Goal: Information Seeking & Learning: Learn about a topic

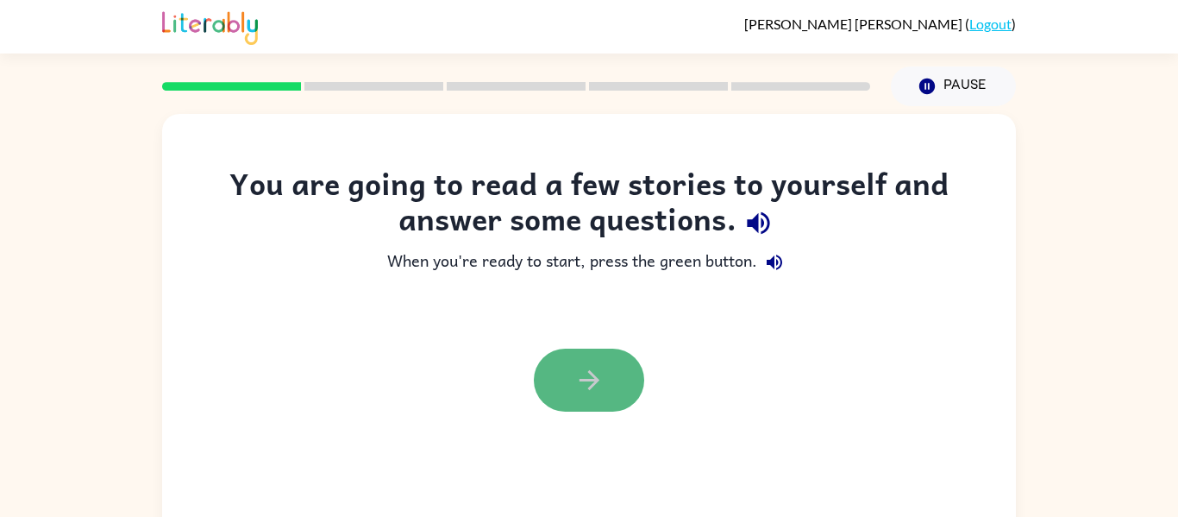
click at [593, 383] on icon "button" at bounding box center [589, 380] width 20 height 20
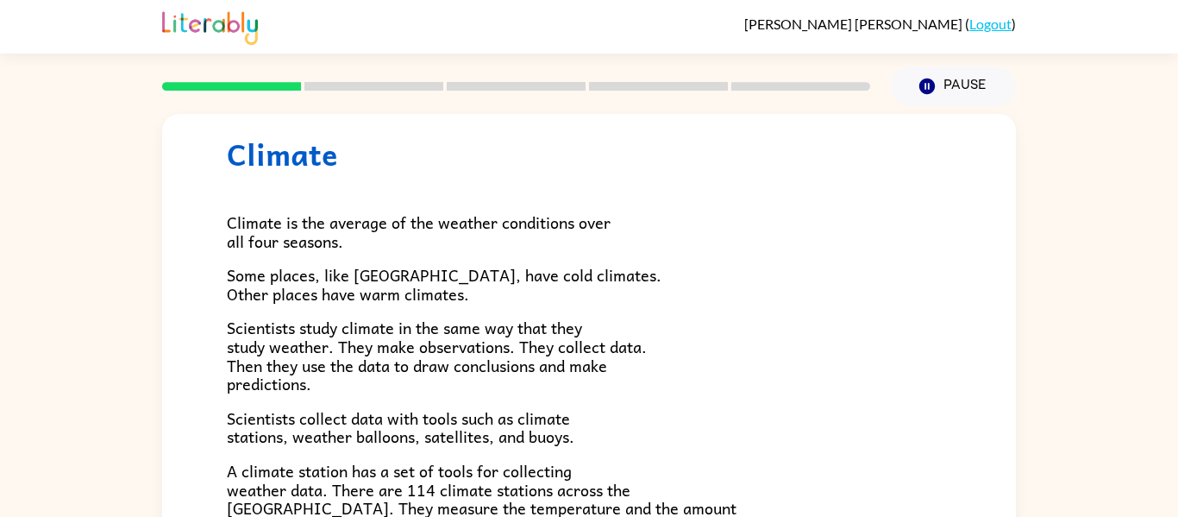
scroll to position [47, 0]
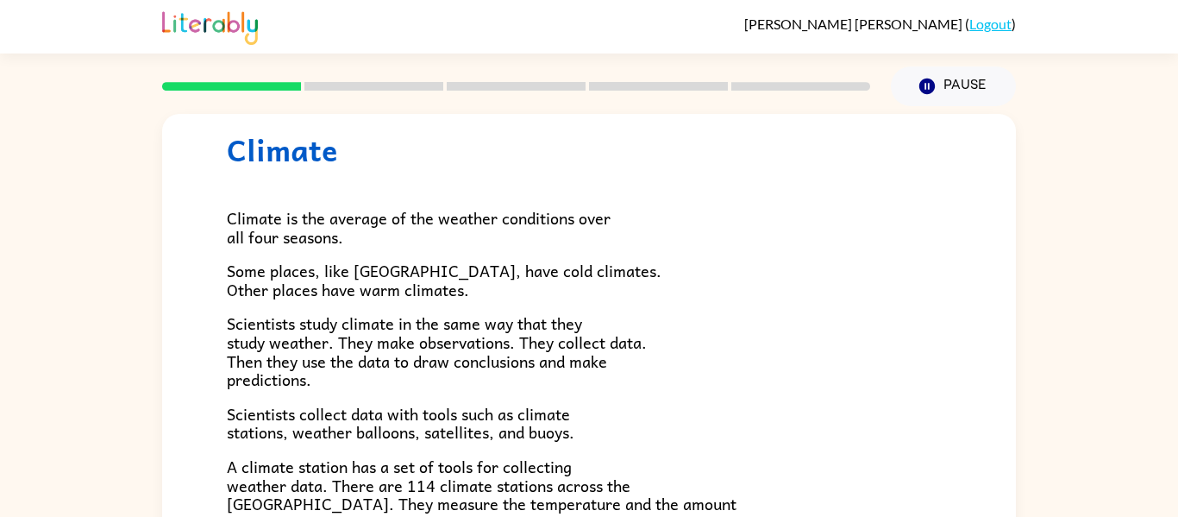
click at [270, 286] on span "Some places, like [GEOGRAPHIC_DATA], have cold climates. Other places have warm…" at bounding box center [444, 280] width 435 height 44
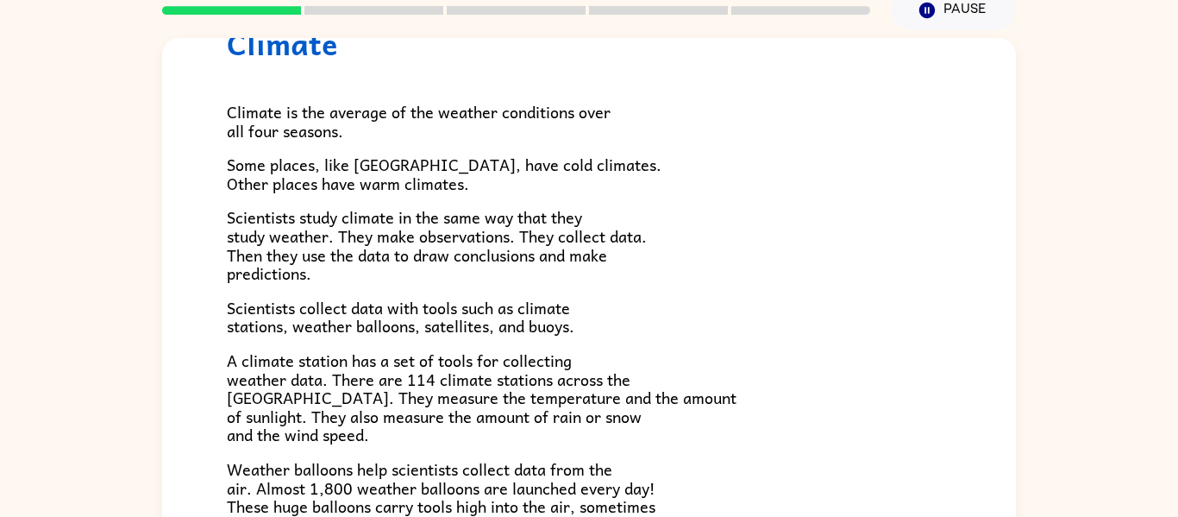
scroll to position [80, 0]
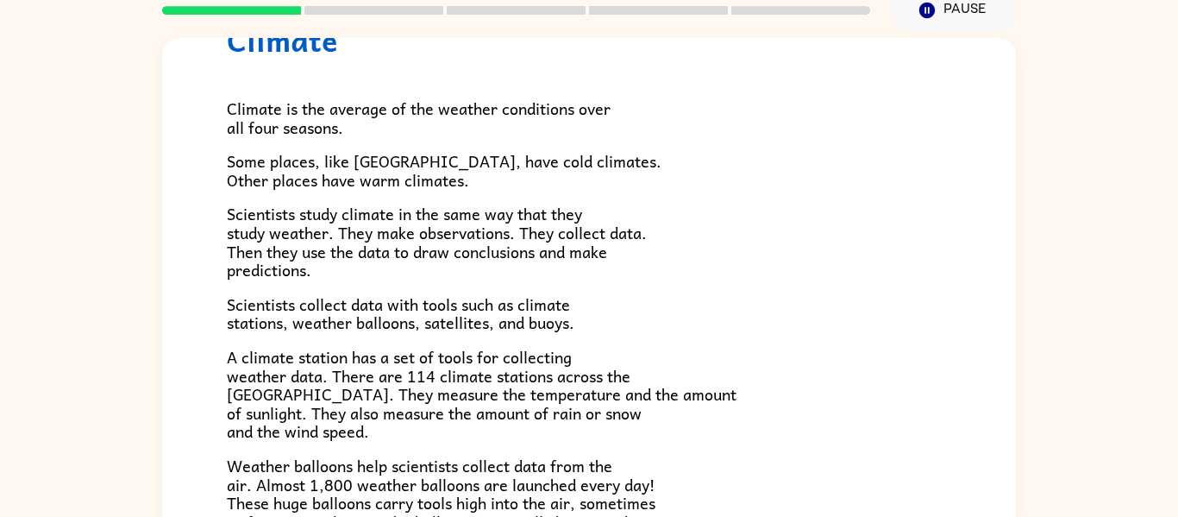
click at [561, 327] on span "Scientists collect data with tools such as climate stations, weather balloons, …" at bounding box center [401, 314] width 348 height 44
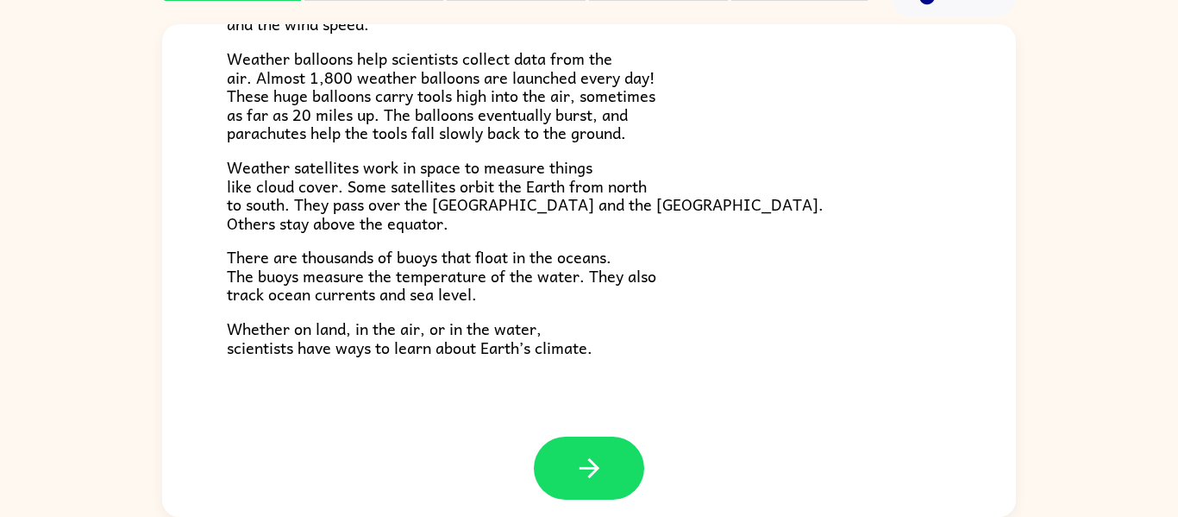
scroll to position [469, 0]
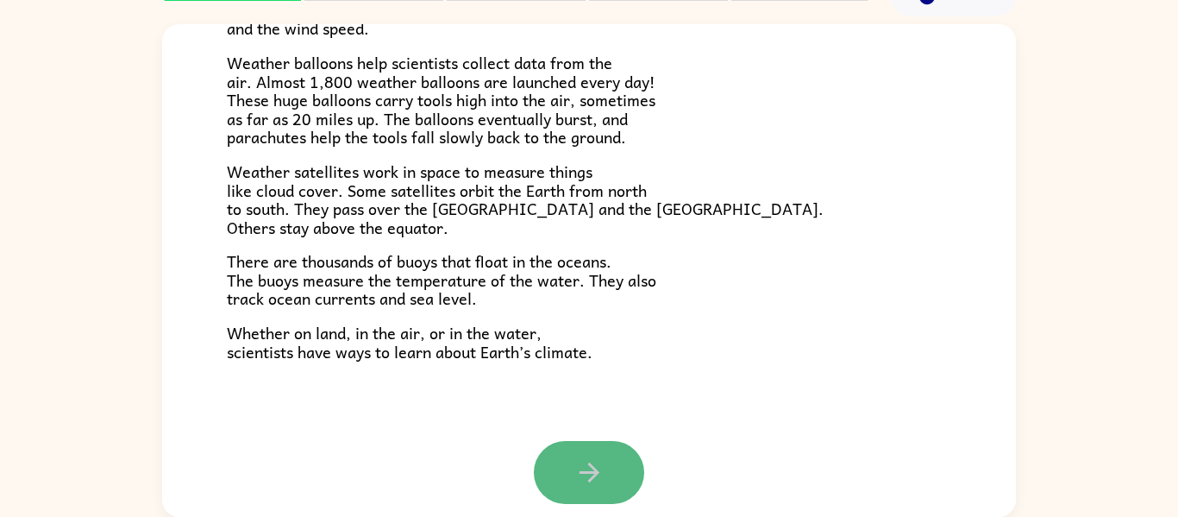
click at [624, 468] on button "button" at bounding box center [589, 472] width 110 height 63
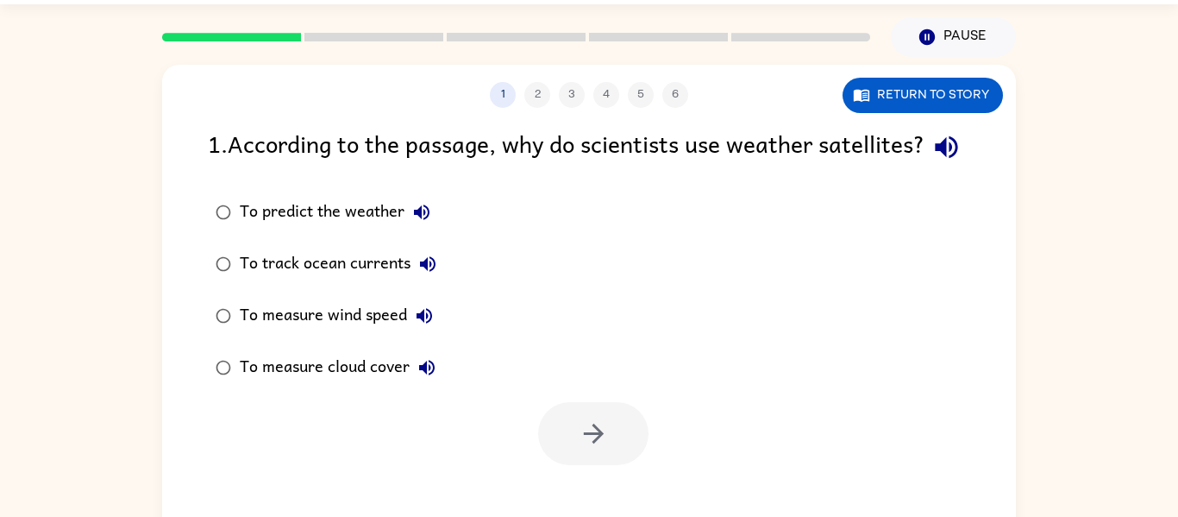
scroll to position [22, 0]
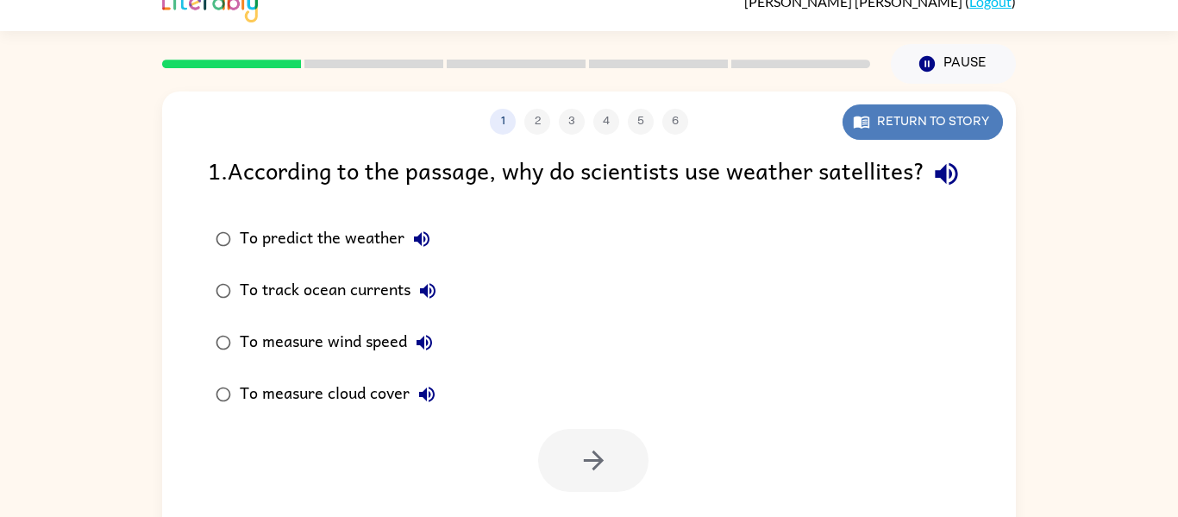
click at [975, 122] on button "Return to story" at bounding box center [923, 121] width 160 height 35
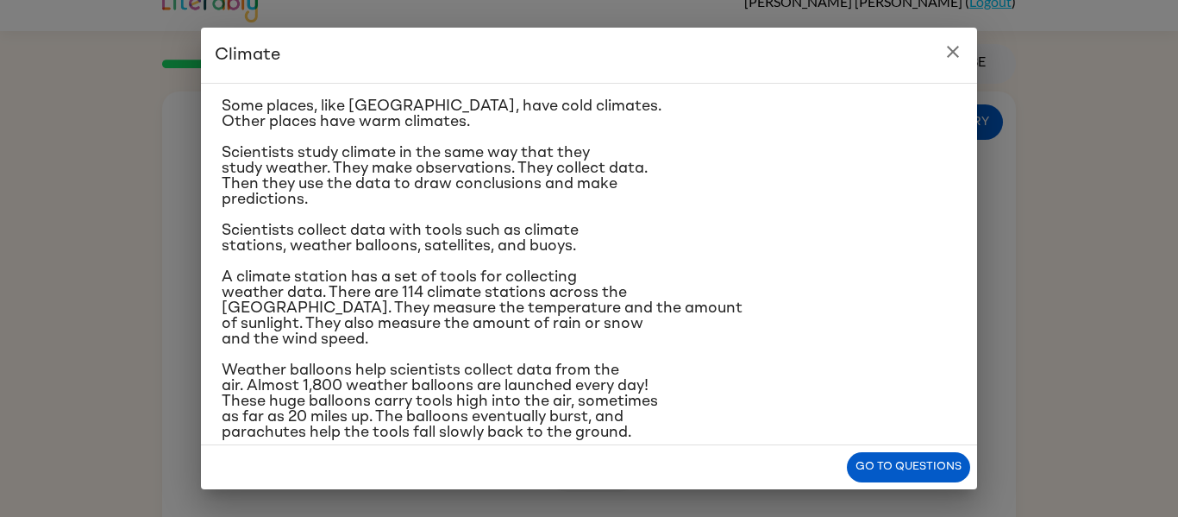
scroll to position [93, 0]
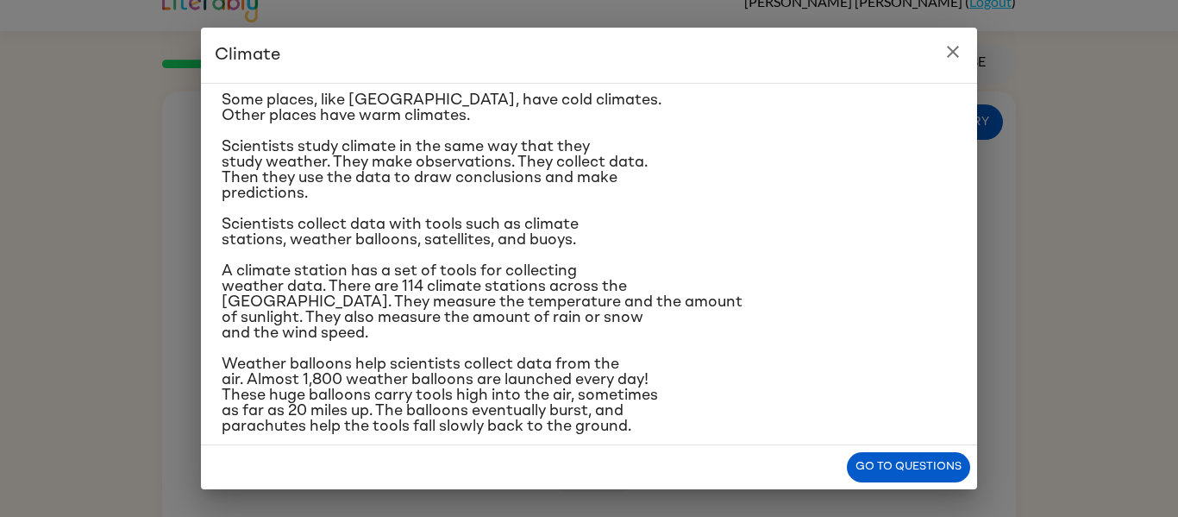
click at [119, 143] on div "Climate Climate is the average of the weather conditions over all four seasons.…" at bounding box center [589, 258] width 1178 height 517
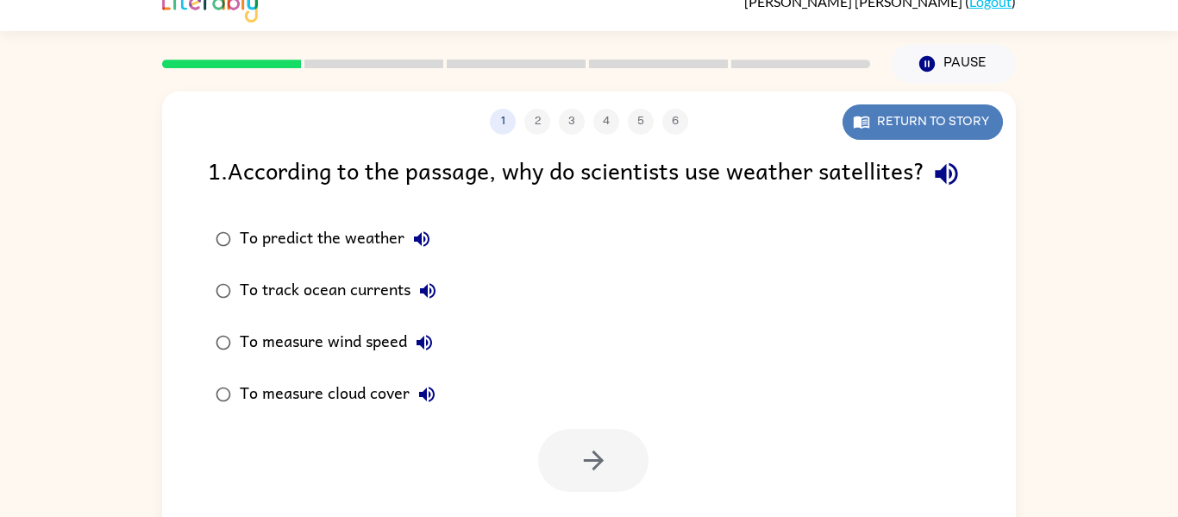
click at [954, 123] on button "Return to story" at bounding box center [923, 121] width 160 height 35
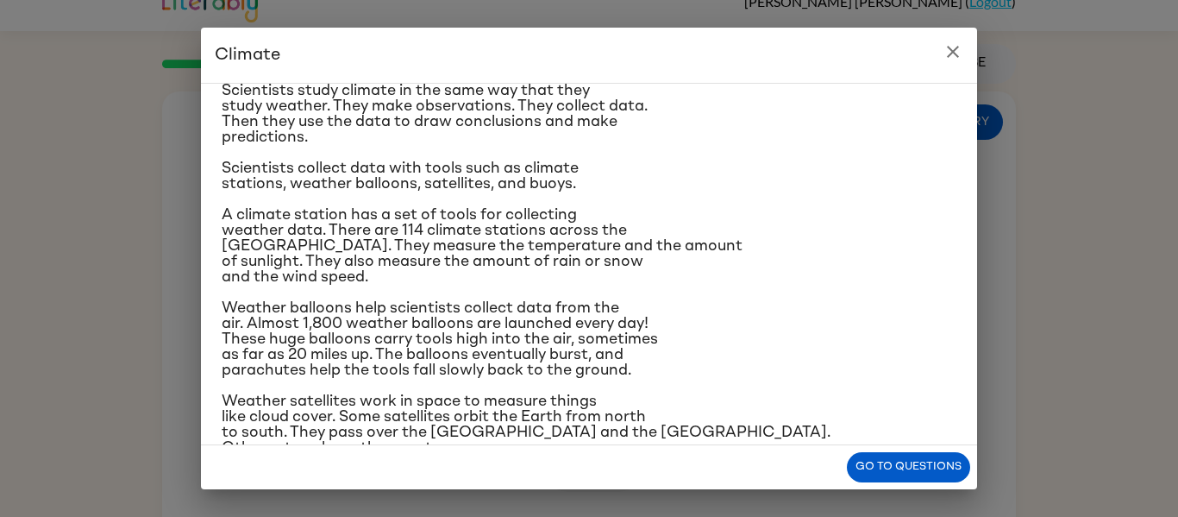
scroll to position [152, 0]
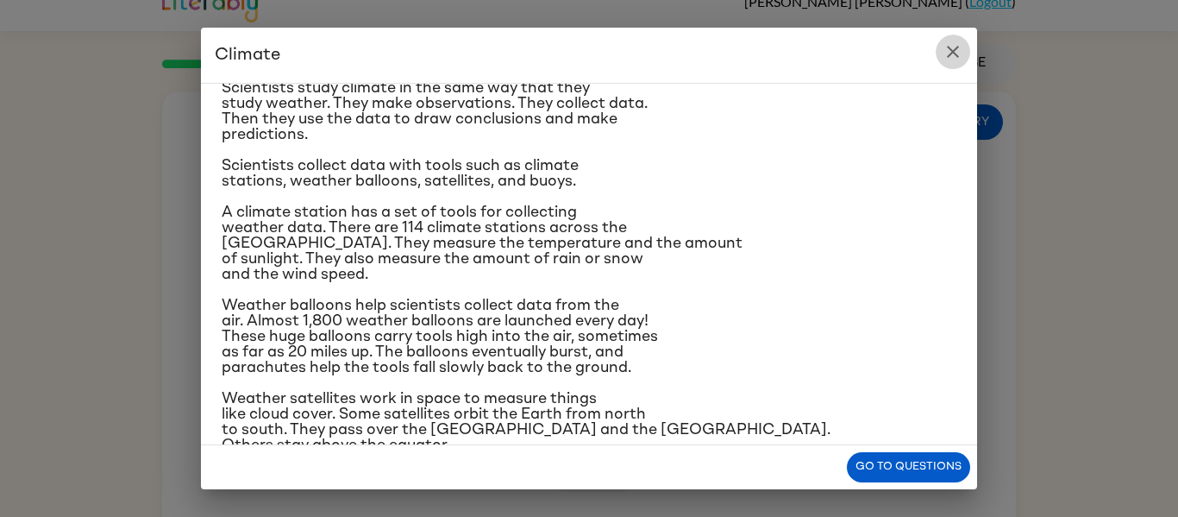
click at [945, 54] on icon "close" at bounding box center [953, 51] width 21 height 21
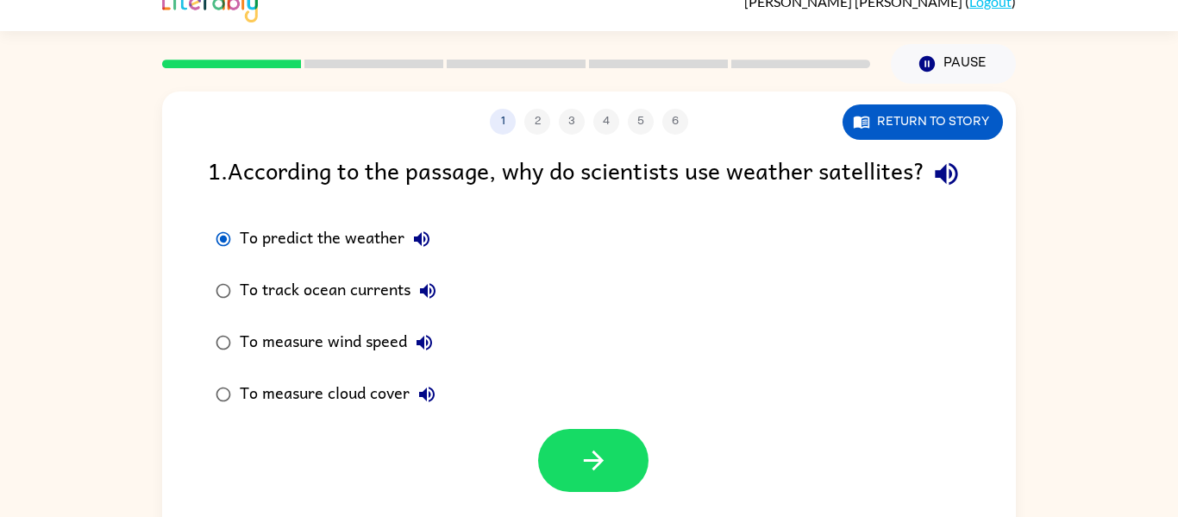
click at [533, 490] on div at bounding box center [589, 456] width 854 height 72
click at [576, 492] on button "button" at bounding box center [593, 460] width 110 height 63
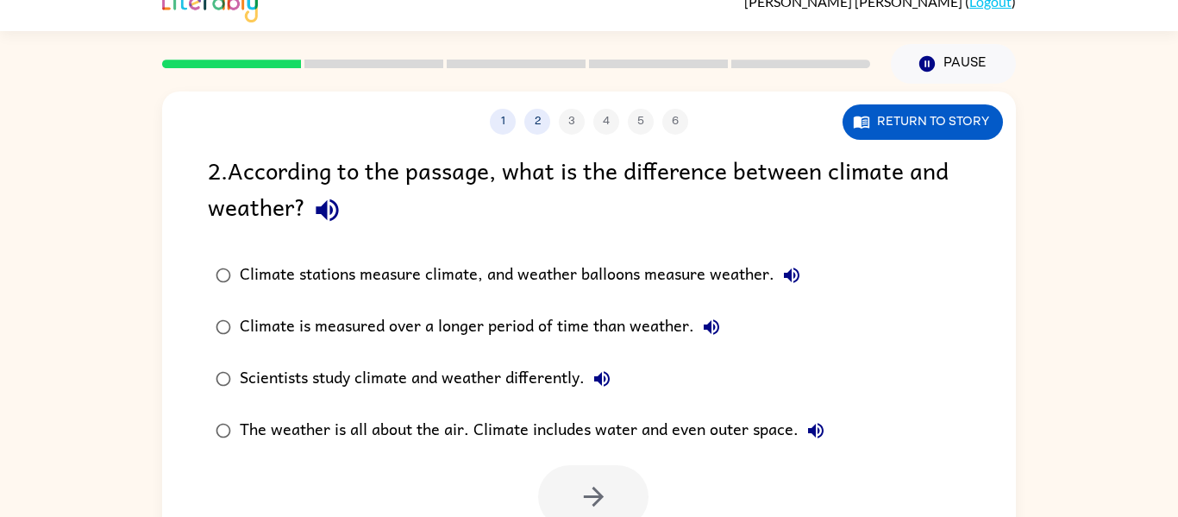
scroll to position [90, 0]
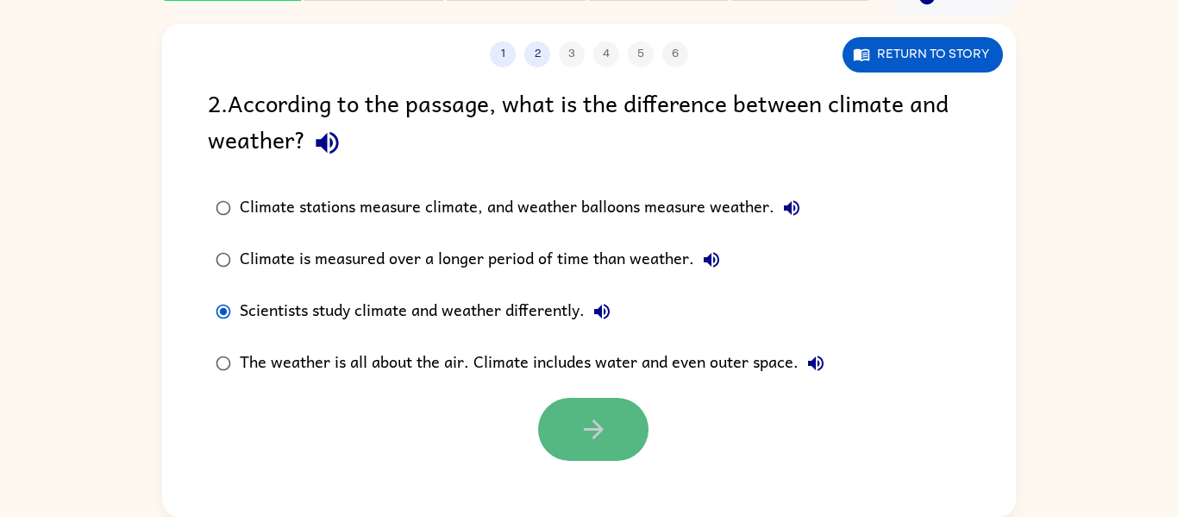
click at [572, 431] on button "button" at bounding box center [593, 429] width 110 height 63
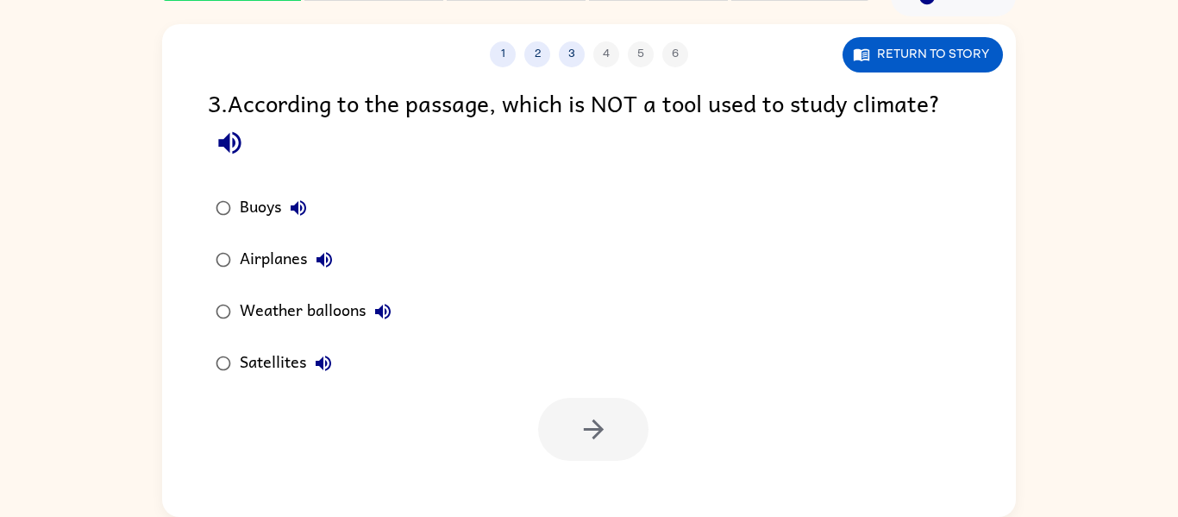
click at [572, 431] on div at bounding box center [593, 429] width 110 height 63
click at [604, 408] on button "button" at bounding box center [593, 429] width 110 height 63
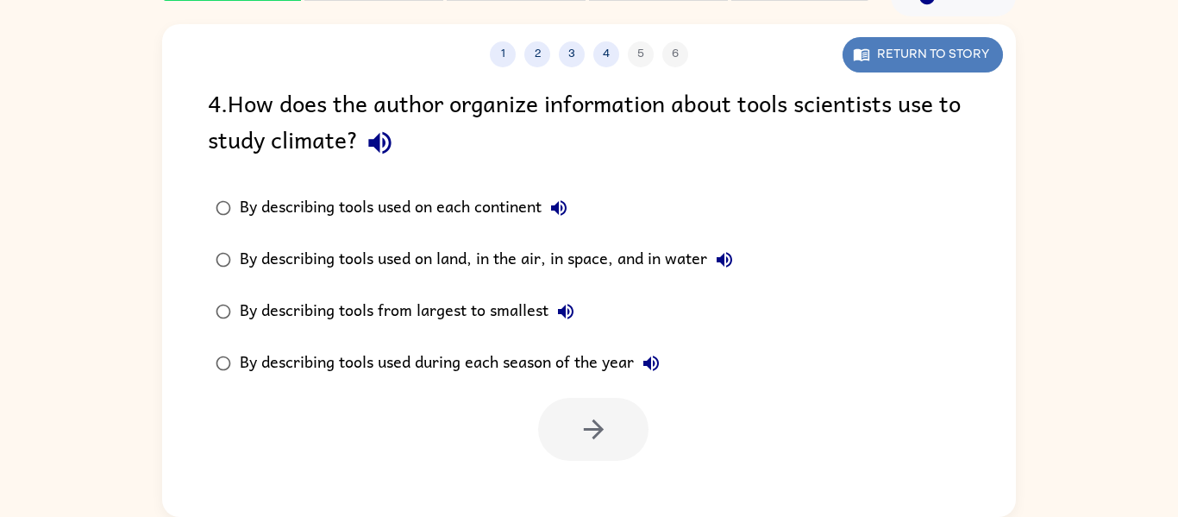
click at [910, 47] on button "Return to story" at bounding box center [923, 54] width 160 height 35
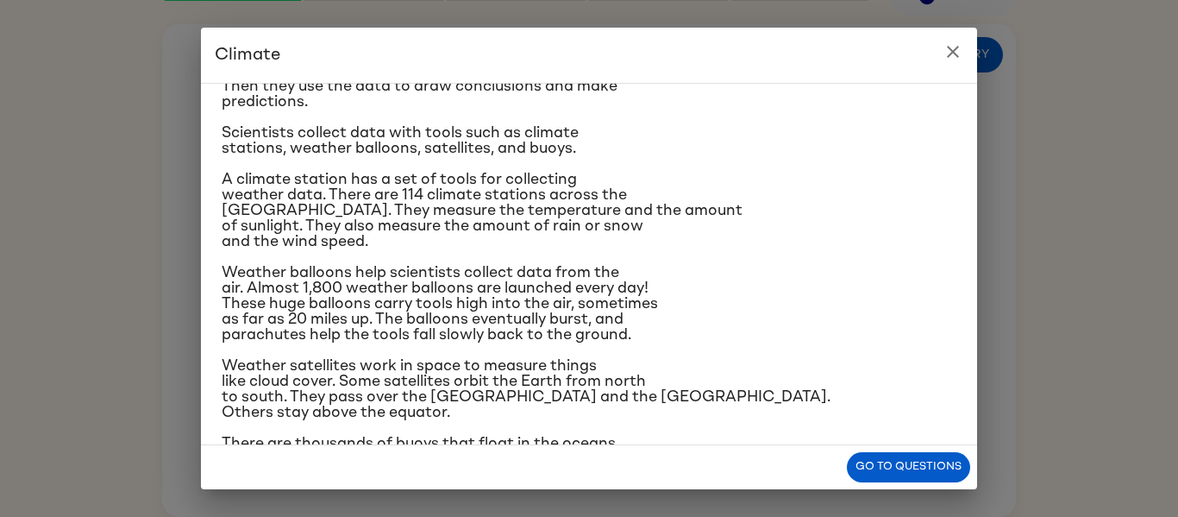
scroll to position [185, 0]
click at [954, 56] on icon "close" at bounding box center [953, 51] width 21 height 21
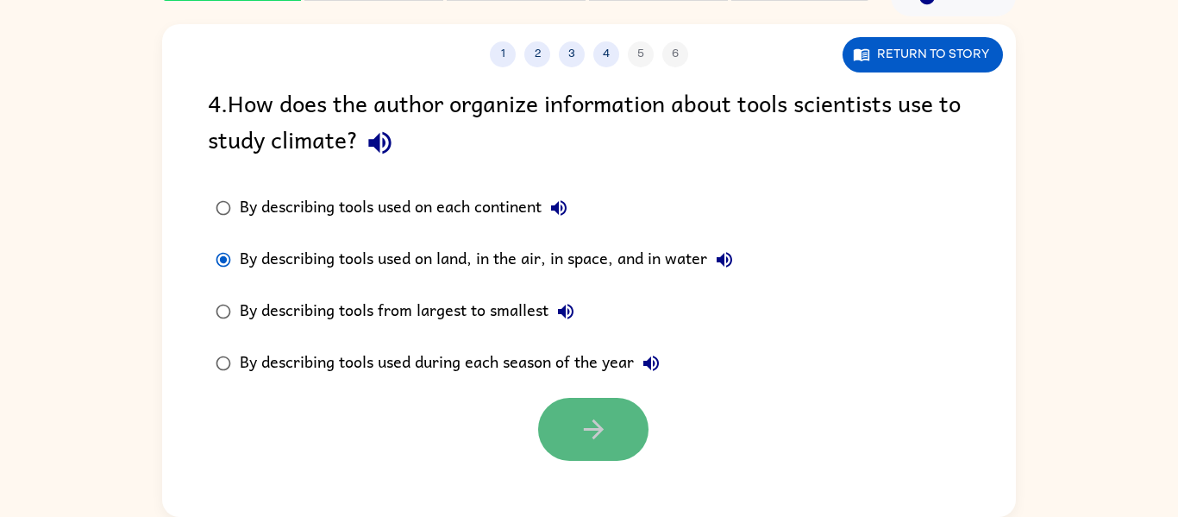
click at [570, 443] on button "button" at bounding box center [593, 429] width 110 height 63
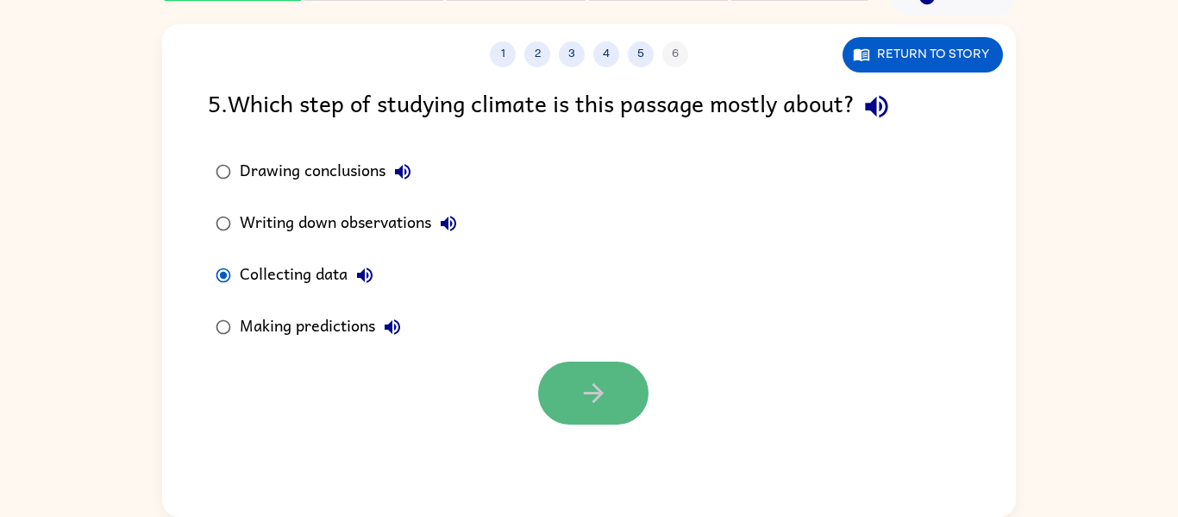
click at [550, 380] on button "button" at bounding box center [593, 392] width 110 height 63
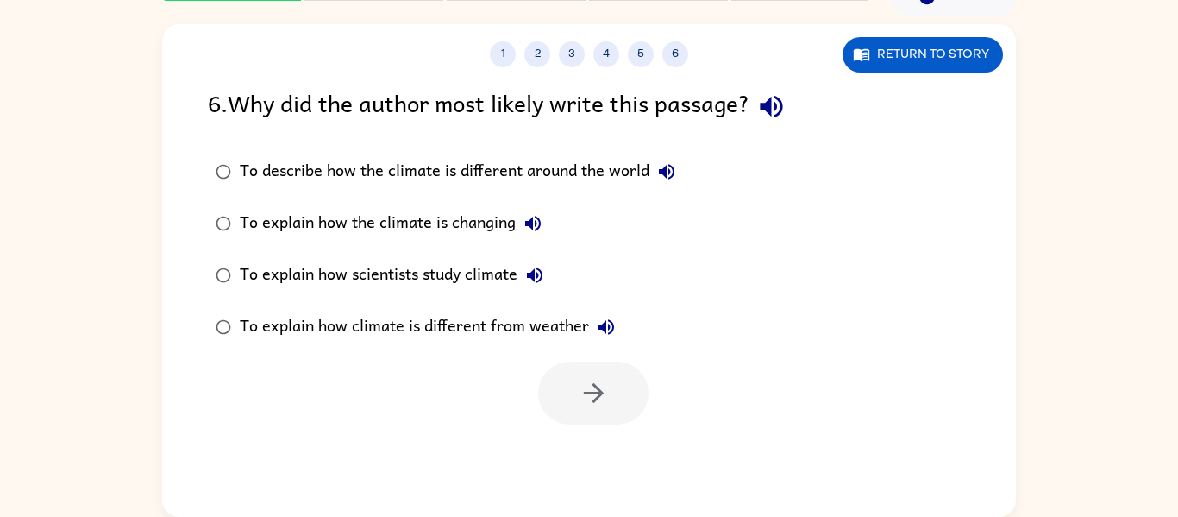
click at [327, 271] on div "To explain how scientists study climate" at bounding box center [396, 275] width 312 height 35
click at [609, 394] on button "button" at bounding box center [593, 392] width 110 height 63
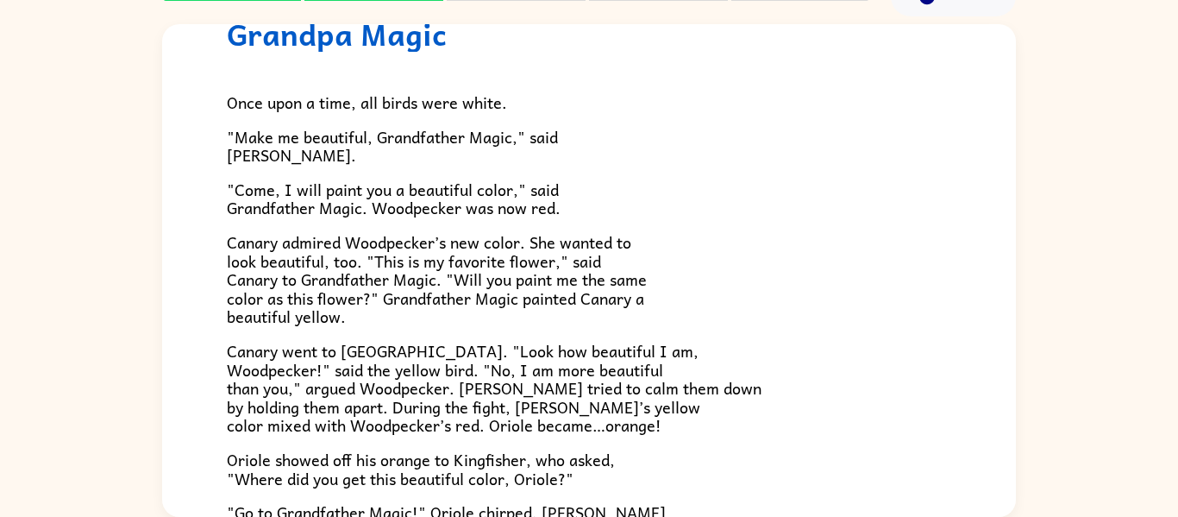
scroll to position [0, 0]
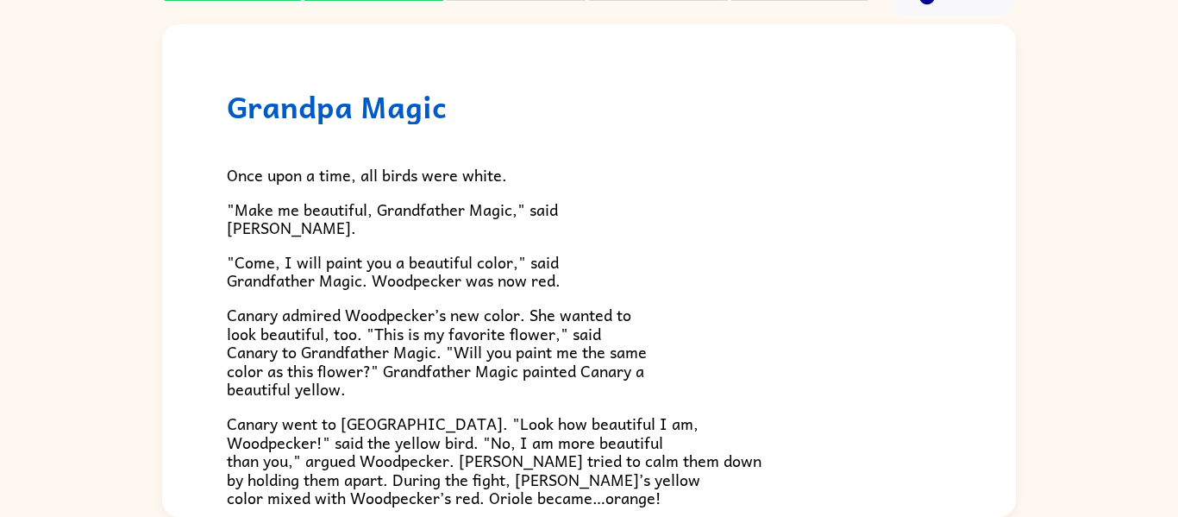
click at [669, 360] on p "Canary admired Woodpecker’s new color. She wanted to look beautiful, too. "This…" at bounding box center [589, 351] width 725 height 93
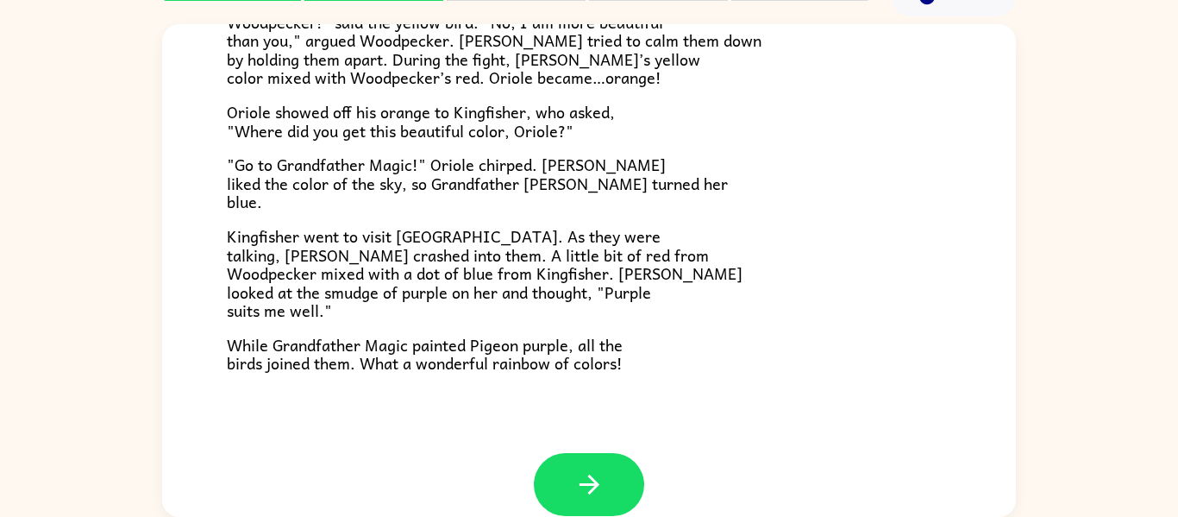
scroll to position [445, 0]
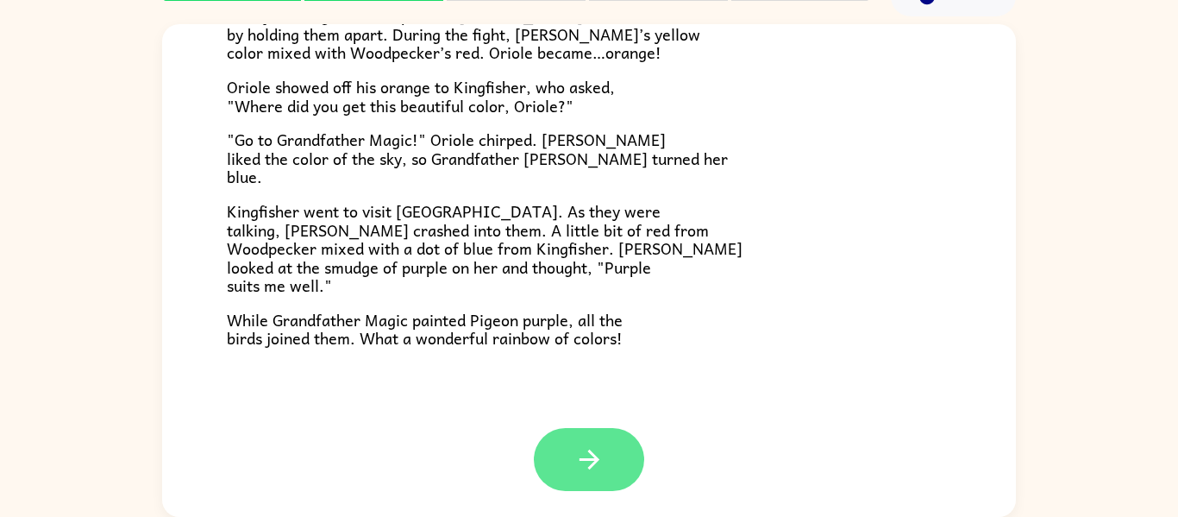
click at [611, 474] on button "button" at bounding box center [589, 459] width 110 height 63
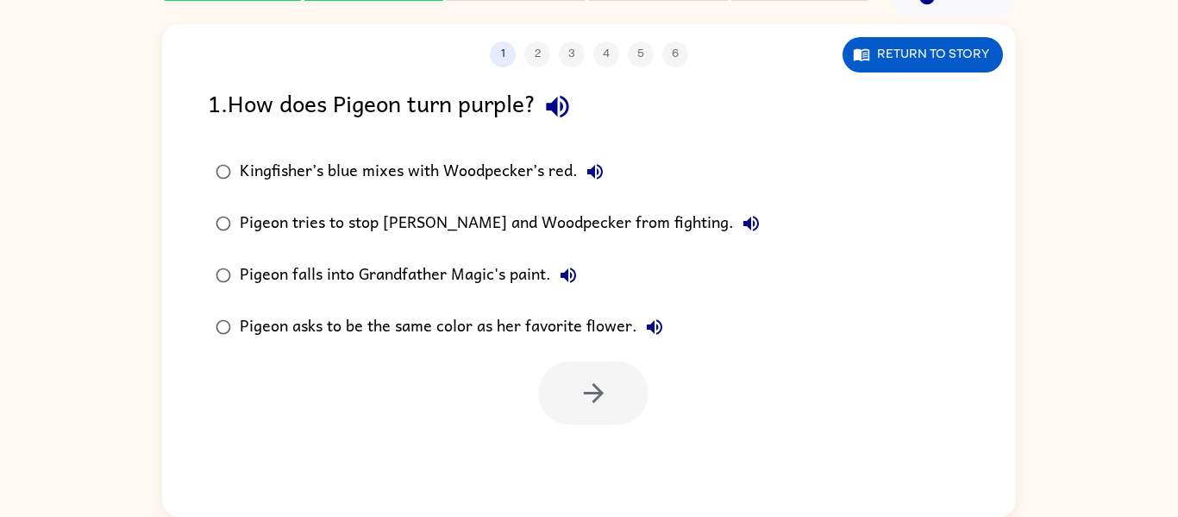
scroll to position [0, 0]
click at [603, 380] on icon "button" at bounding box center [594, 393] width 30 height 30
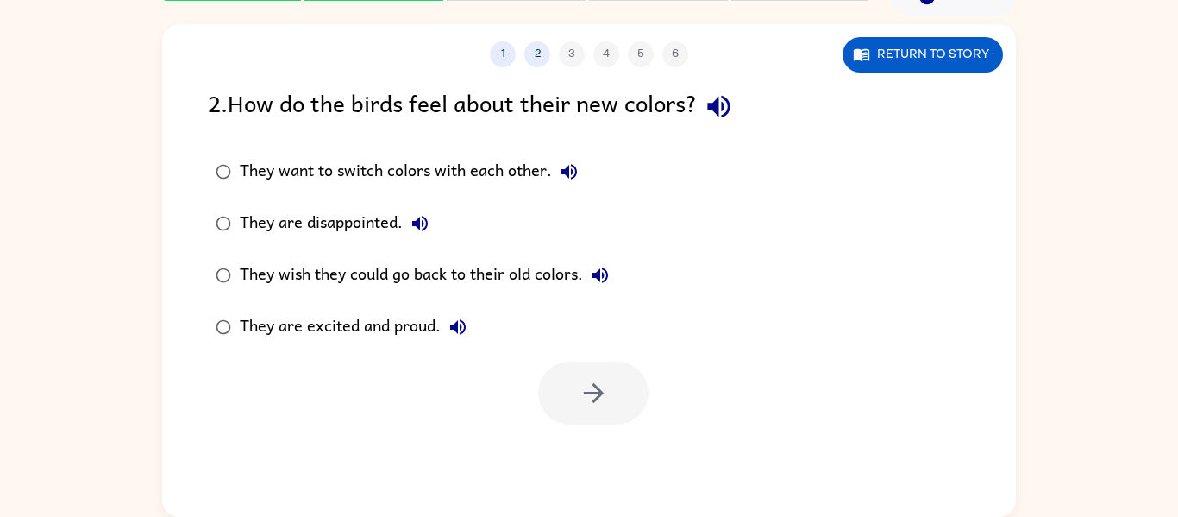
click at [386, 148] on label "They want to switch colors with each other." at bounding box center [412, 172] width 428 height 52
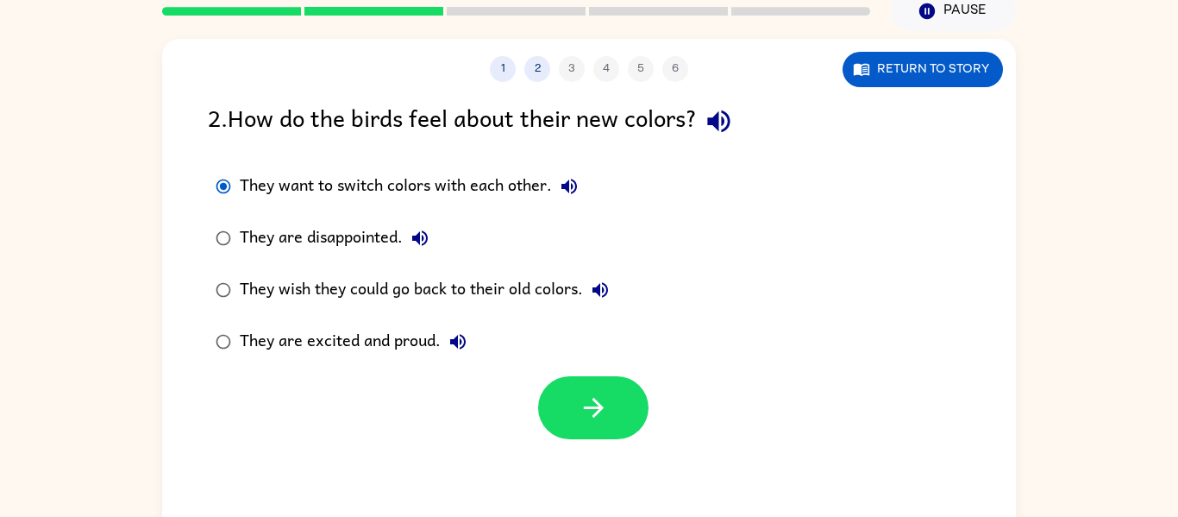
scroll to position [72, 0]
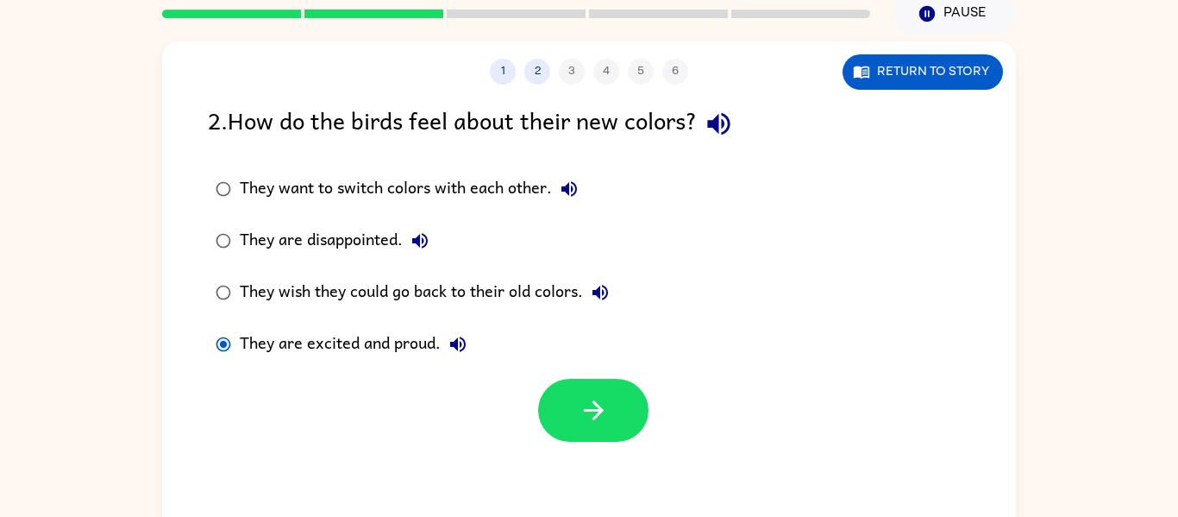
click at [547, 371] on div at bounding box center [589, 406] width 854 height 72
click at [552, 379] on div at bounding box center [593, 410] width 110 height 63
click at [596, 410] on icon "button" at bounding box center [593, 410] width 20 height 20
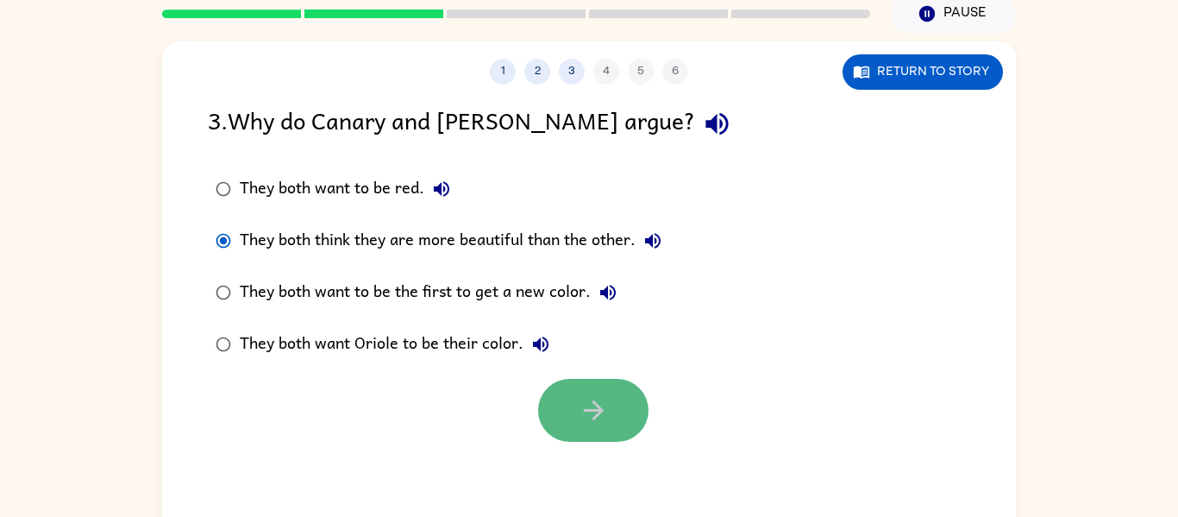
click at [582, 396] on icon "button" at bounding box center [594, 410] width 30 height 30
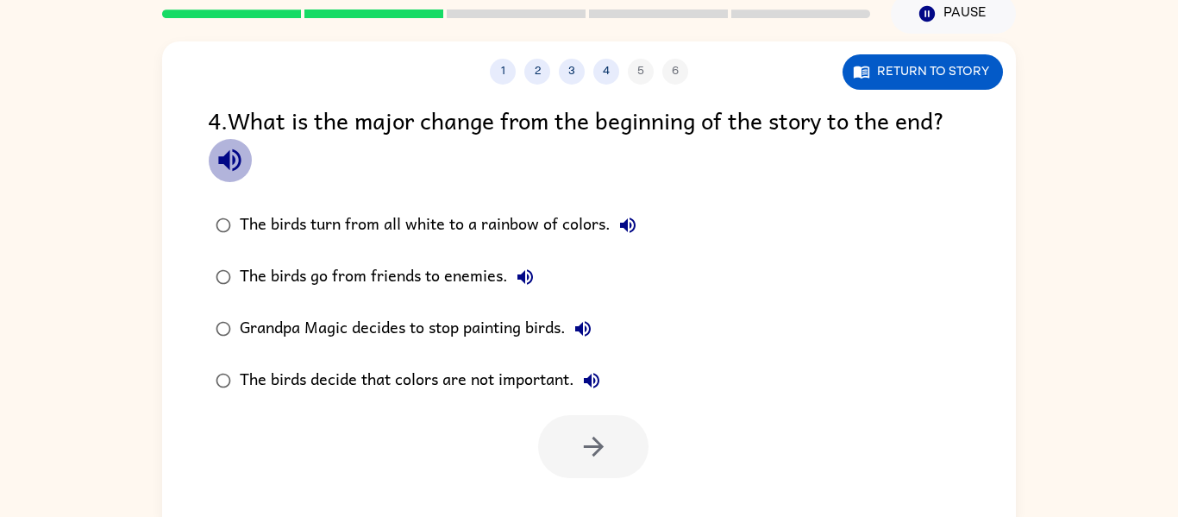
click at [234, 150] on icon "button" at bounding box center [229, 160] width 22 height 22
click at [385, 201] on label "The birds turn from all white to a rainbow of colors." at bounding box center [425, 225] width 455 height 52
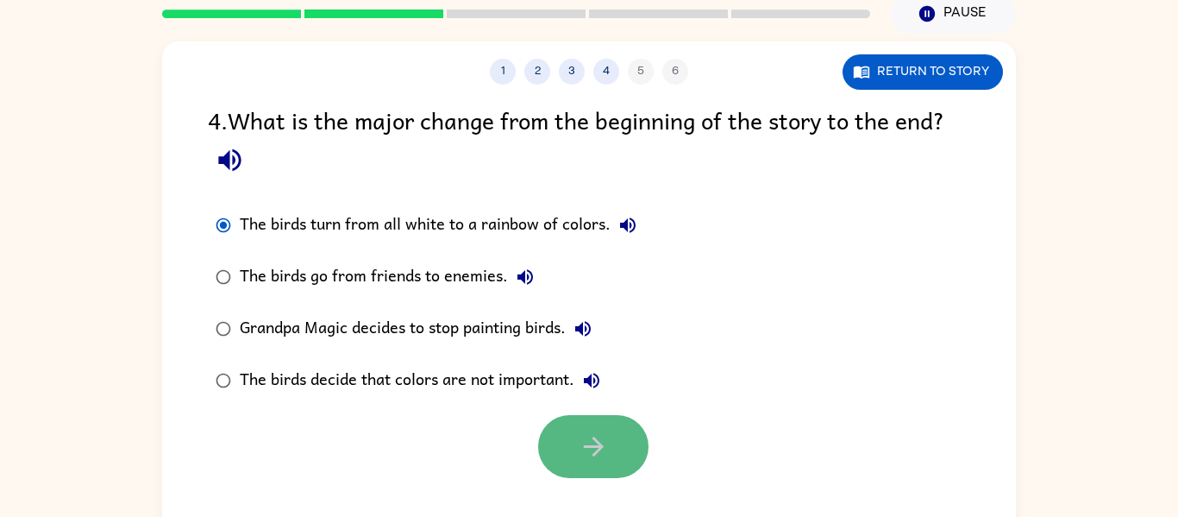
click at [598, 431] on icon "button" at bounding box center [594, 446] width 30 height 30
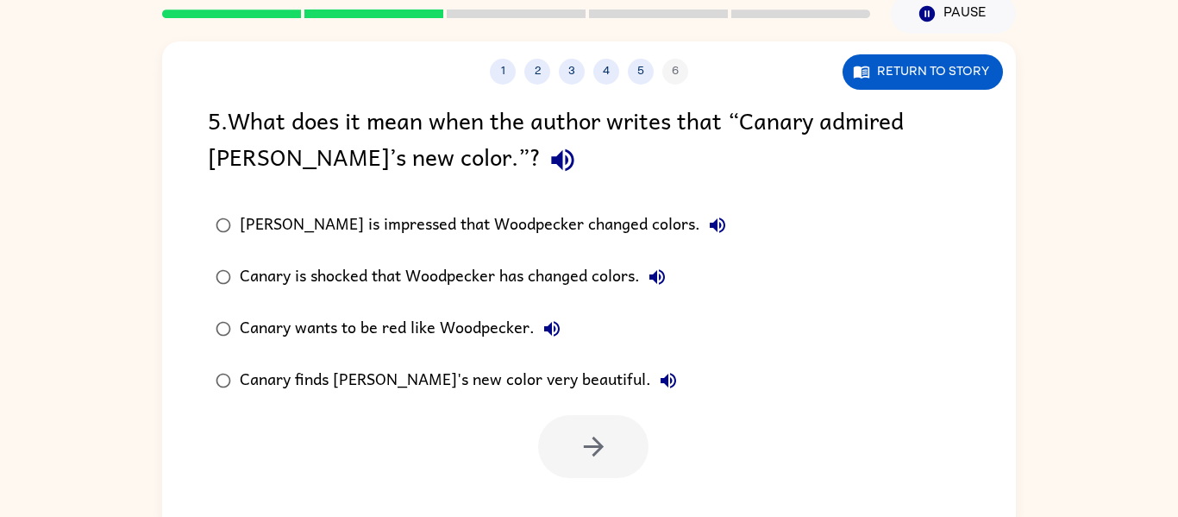
click at [356, 391] on div "Canary finds [PERSON_NAME]'s new color very beautiful." at bounding box center [463, 380] width 446 height 35
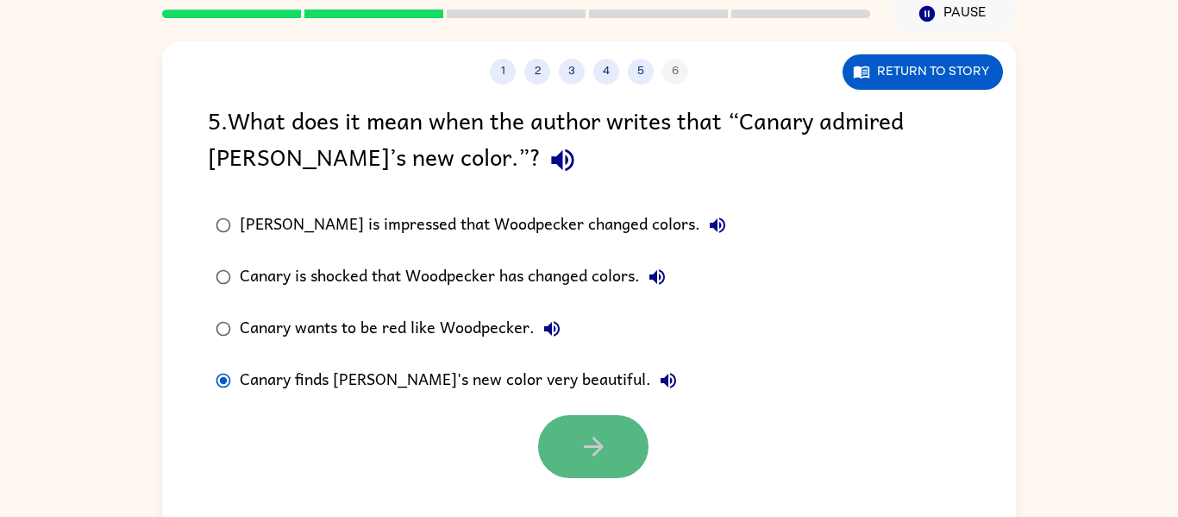
click at [558, 446] on button "button" at bounding box center [593, 446] width 110 height 63
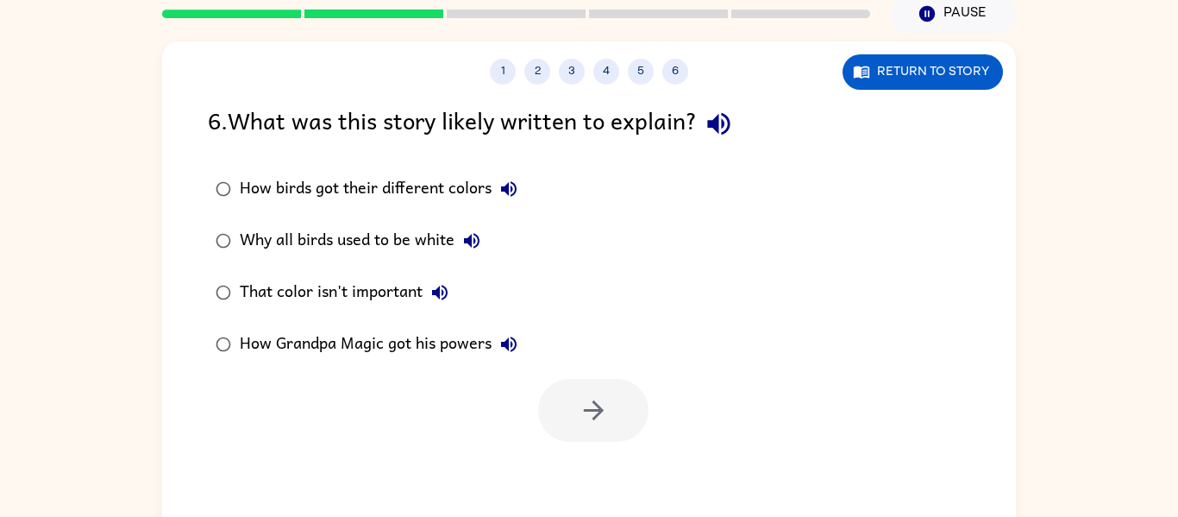
click at [339, 293] on div "That color isn't important" at bounding box center [348, 292] width 217 height 35
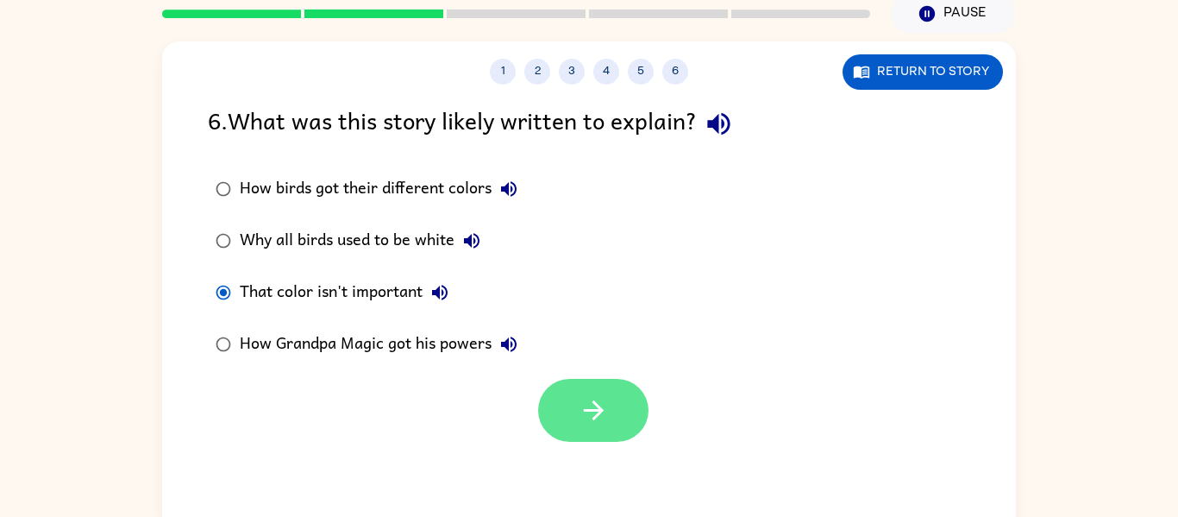
click at [601, 397] on icon "button" at bounding box center [594, 410] width 30 height 30
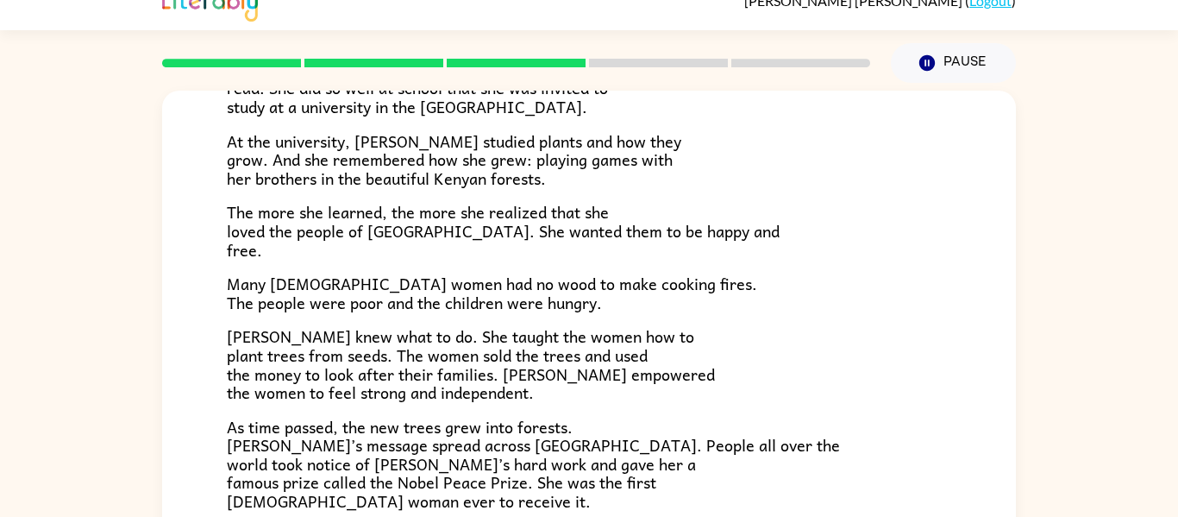
scroll to position [355, 0]
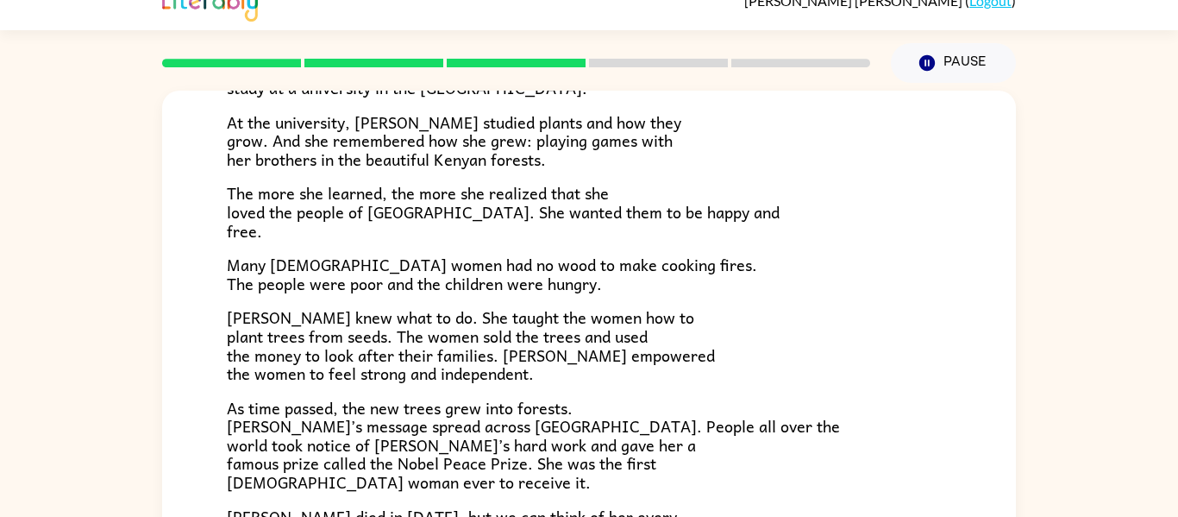
click at [600, 392] on div "In a village on the slopes of [GEOGRAPHIC_DATA] in [GEOGRAPHIC_DATA], a little …" at bounding box center [589, 189] width 725 height 709
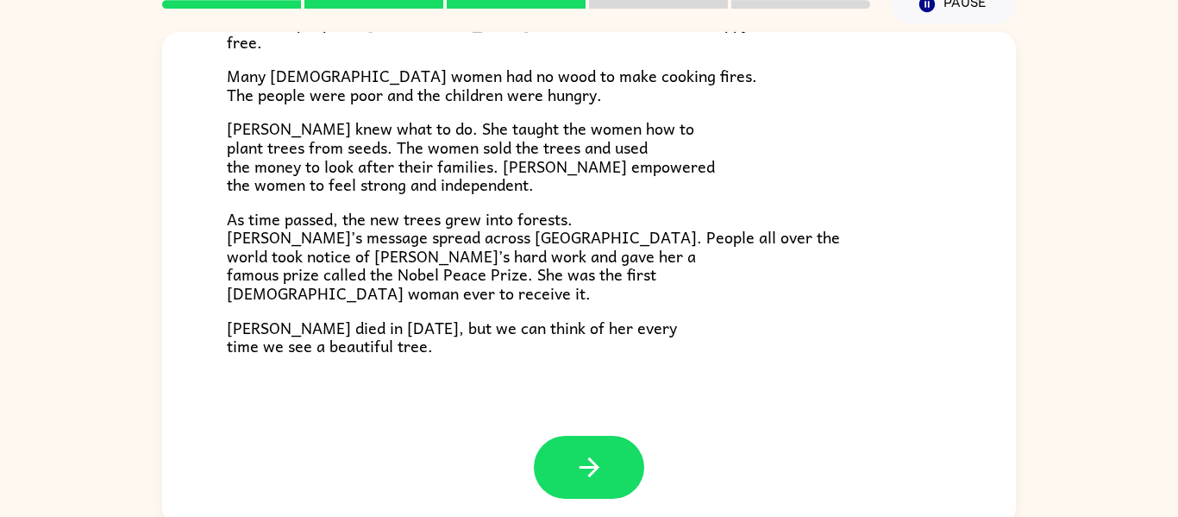
scroll to position [90, 0]
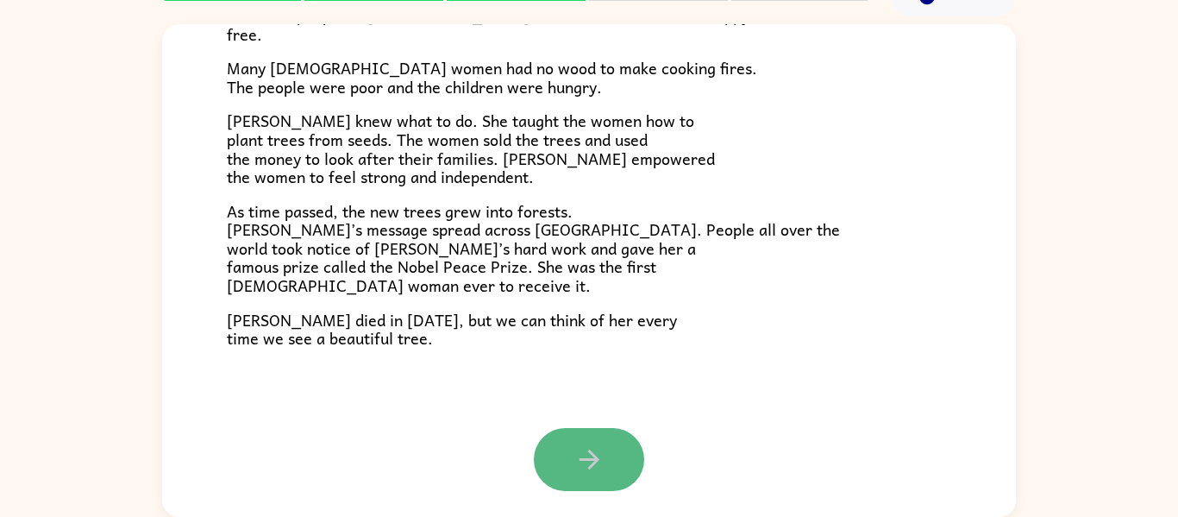
drag, startPoint x: 579, startPoint y: 445, endPoint x: 575, endPoint y: 454, distance: 9.3
click at [575, 454] on icon "button" at bounding box center [590, 459] width 30 height 30
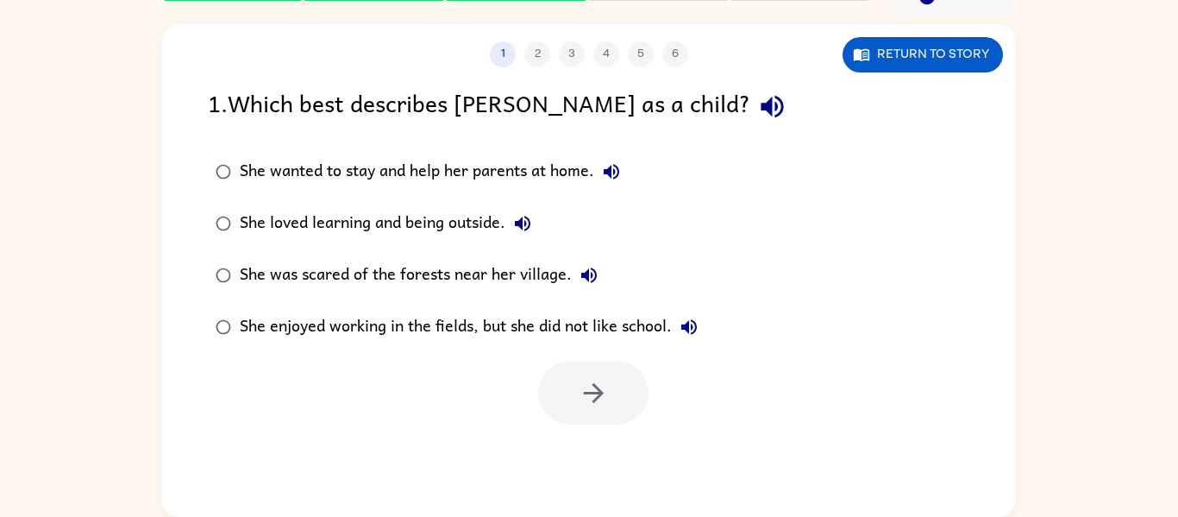
scroll to position [0, 0]
click at [269, 198] on label "She loved learning and being outside." at bounding box center [456, 224] width 517 height 52
click at [568, 417] on button "button" at bounding box center [593, 392] width 110 height 63
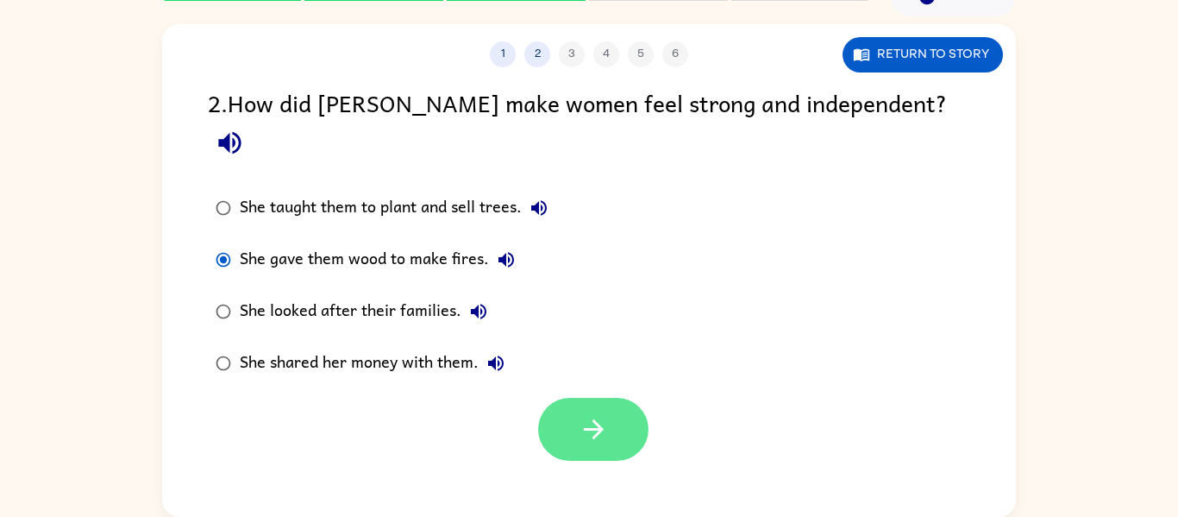
click at [627, 404] on button "button" at bounding box center [593, 429] width 110 height 63
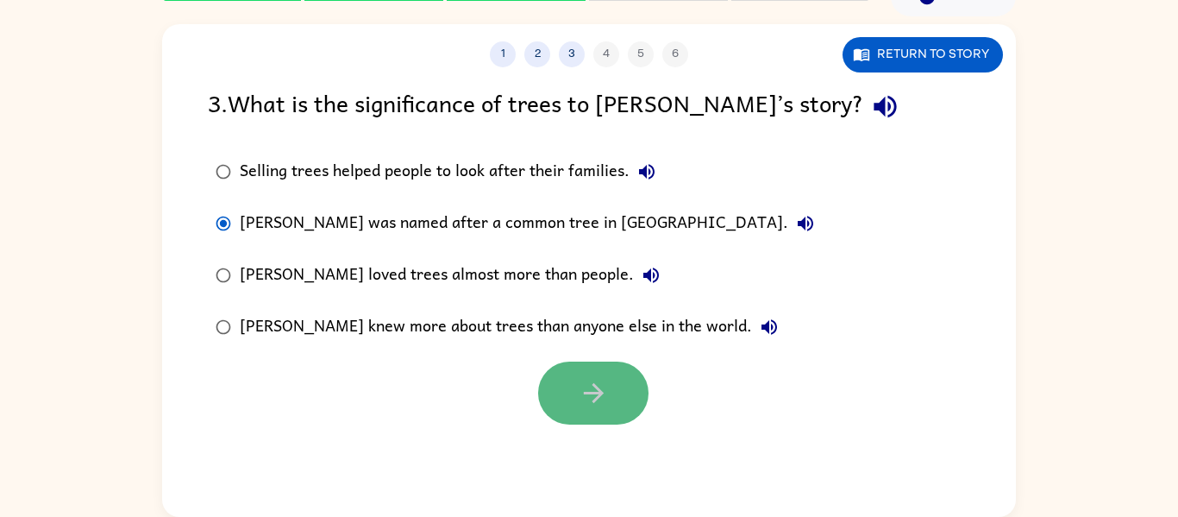
click at [558, 396] on button "button" at bounding box center [593, 392] width 110 height 63
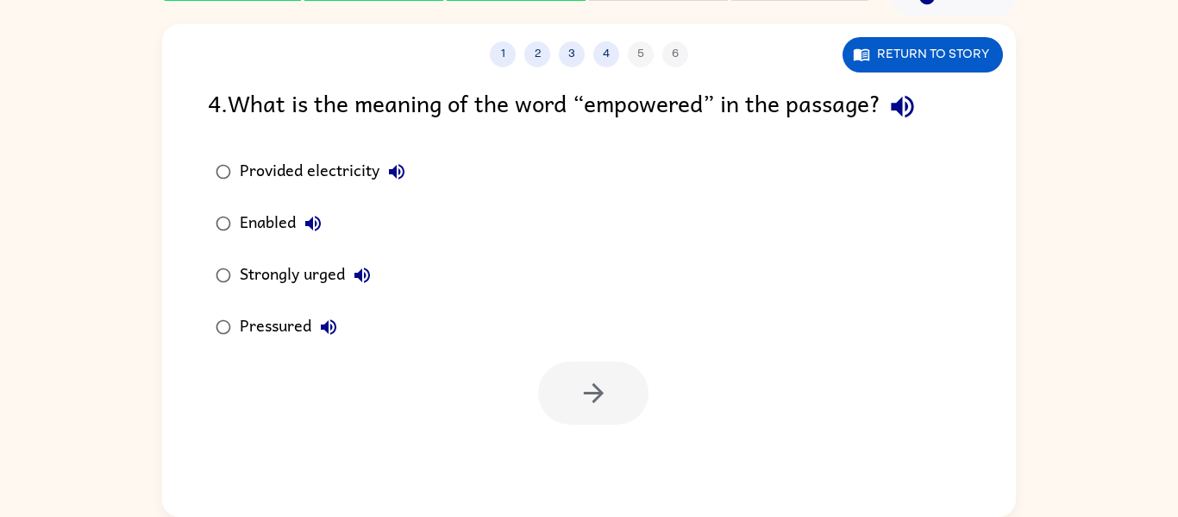
click at [280, 273] on div "Strongly urged" at bounding box center [310, 275] width 140 height 35
click at [612, 362] on button "button" at bounding box center [593, 392] width 110 height 63
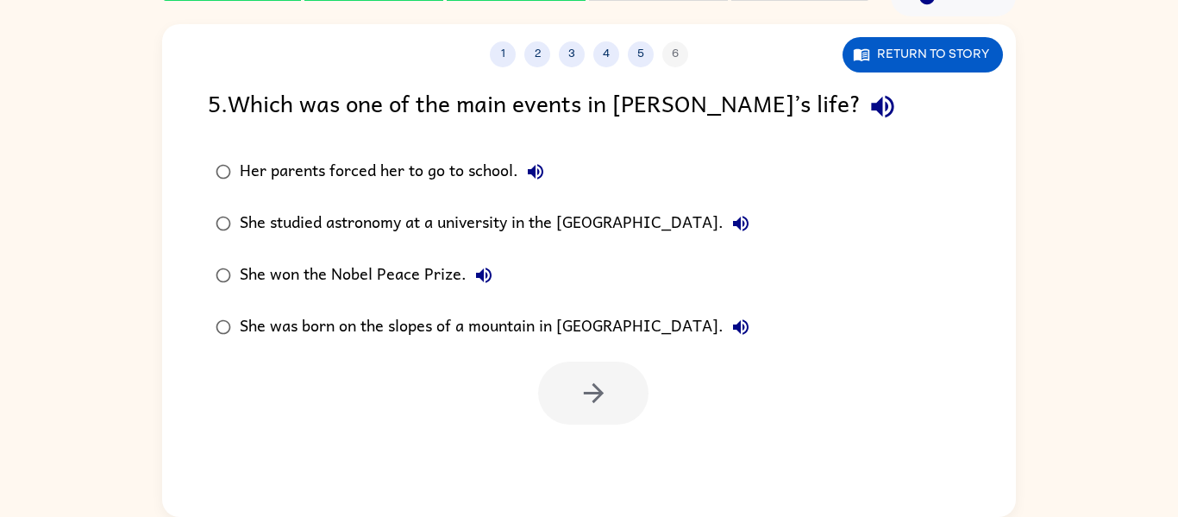
click at [282, 276] on div "She won the Nobel Peace Prize." at bounding box center [370, 275] width 261 height 35
click at [576, 413] on button "button" at bounding box center [593, 392] width 110 height 63
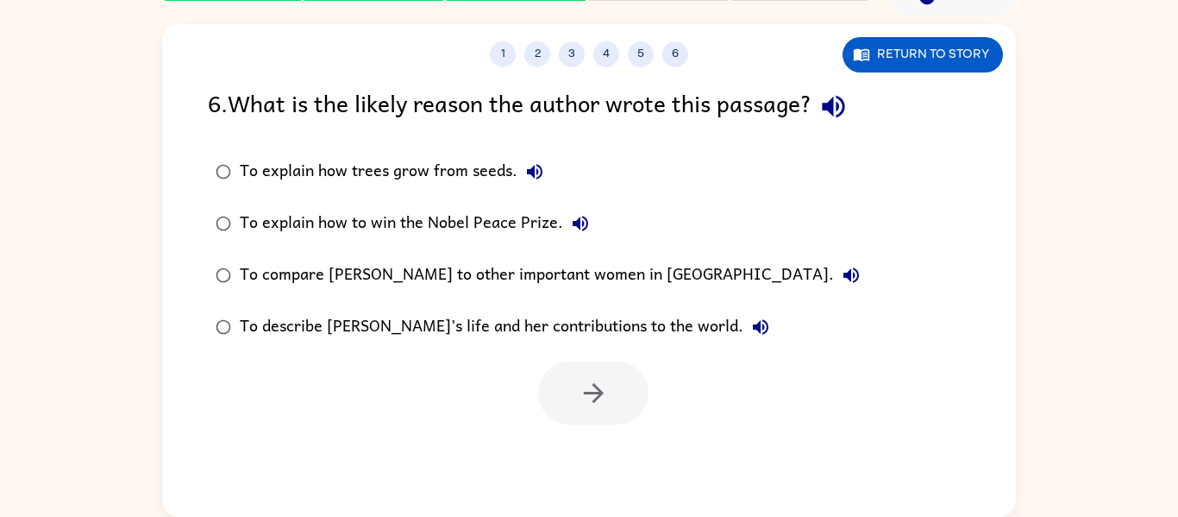
click at [488, 336] on div "To describe [PERSON_NAME]’s life and her contributions to the world." at bounding box center [509, 327] width 538 height 35
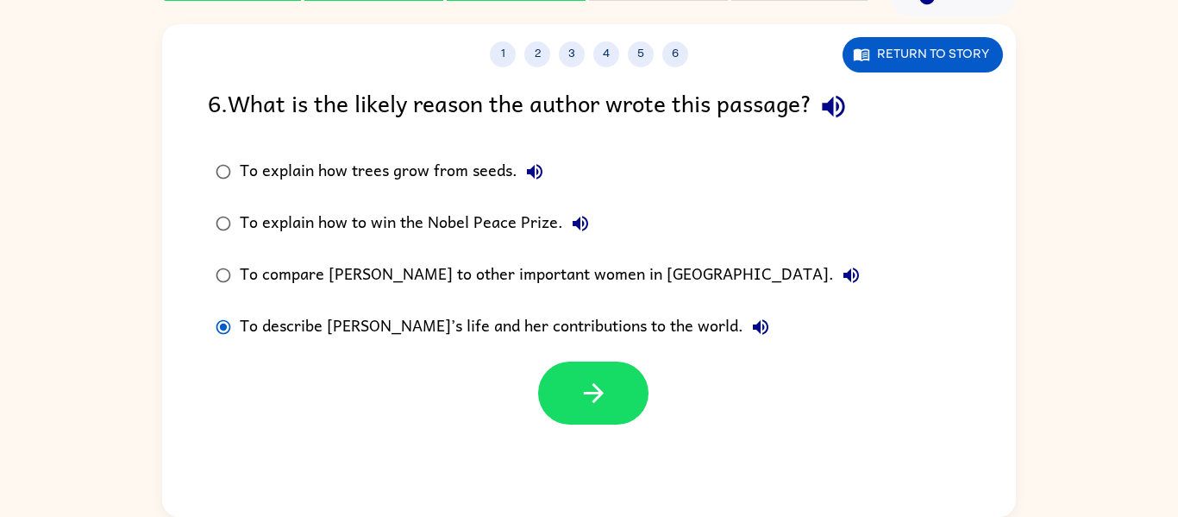
click at [654, 417] on div at bounding box center [589, 389] width 854 height 72
click at [635, 411] on button "button" at bounding box center [593, 392] width 110 height 63
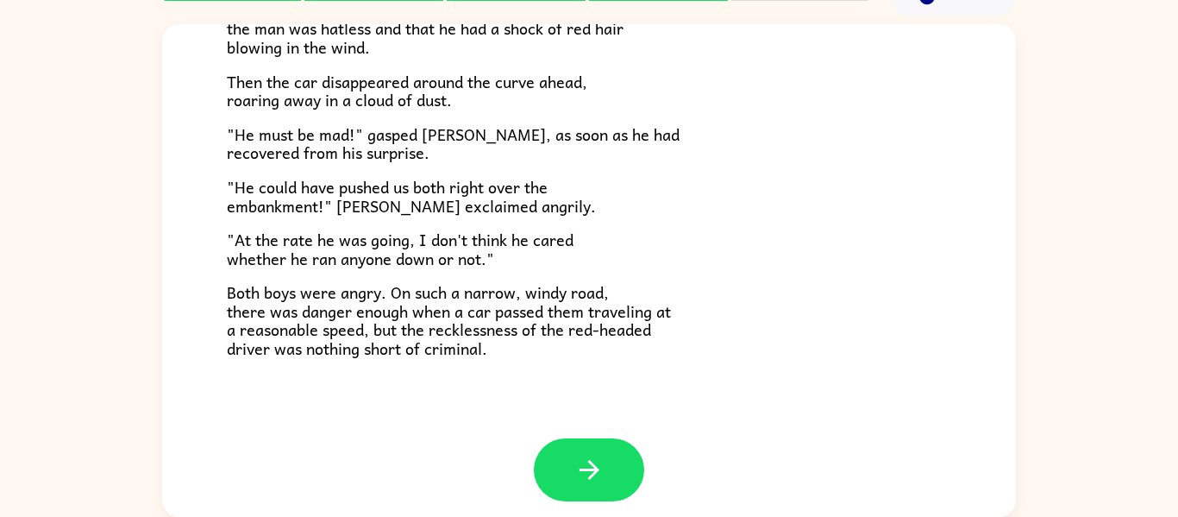
scroll to position [479, 0]
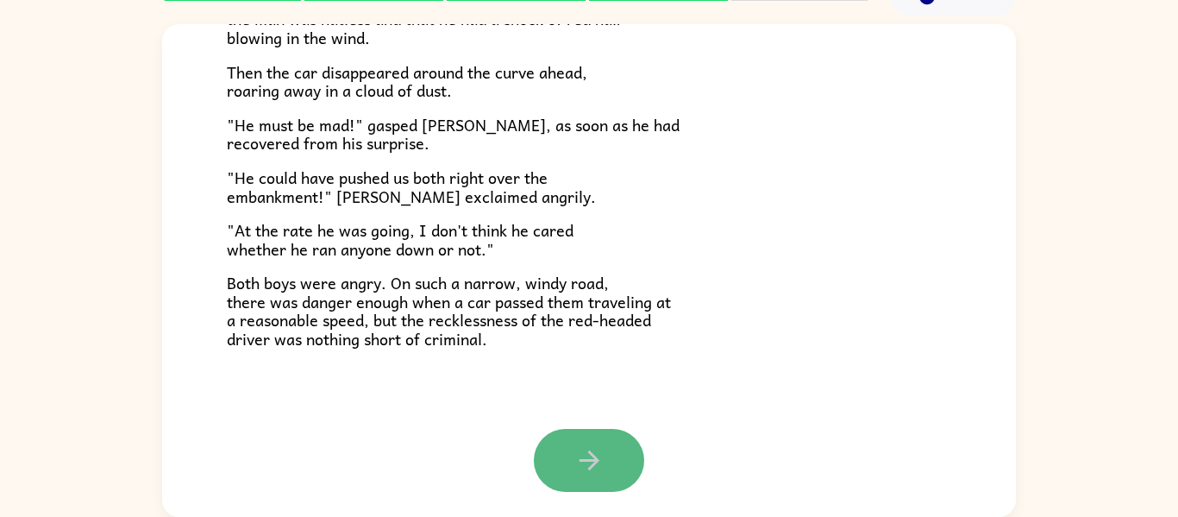
click at [592, 486] on button "button" at bounding box center [589, 460] width 110 height 63
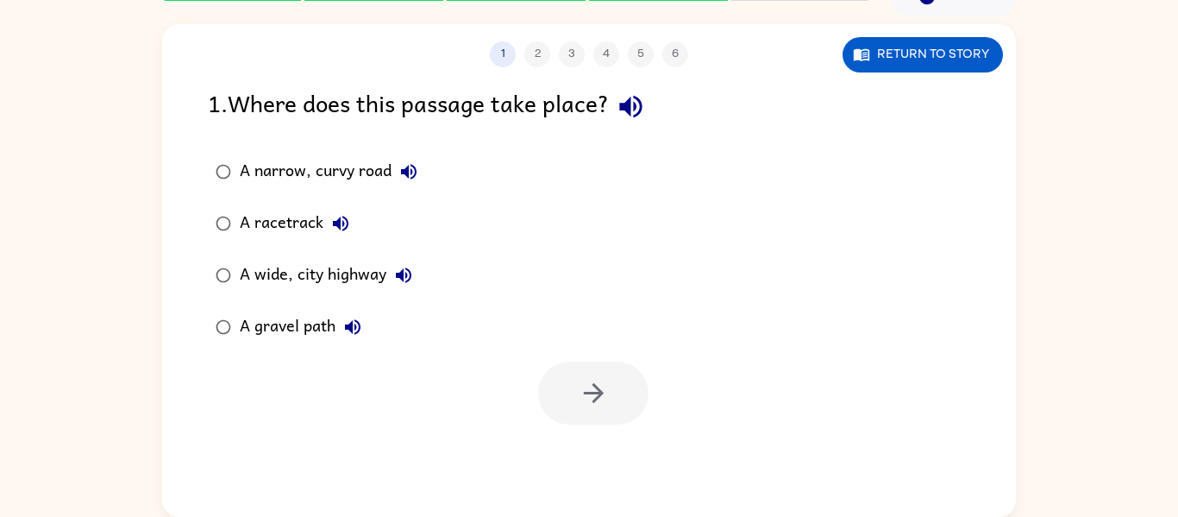
scroll to position [0, 0]
click at [259, 166] on div "A narrow, curvy road" at bounding box center [333, 171] width 186 height 35
click at [601, 414] on button "button" at bounding box center [593, 392] width 110 height 63
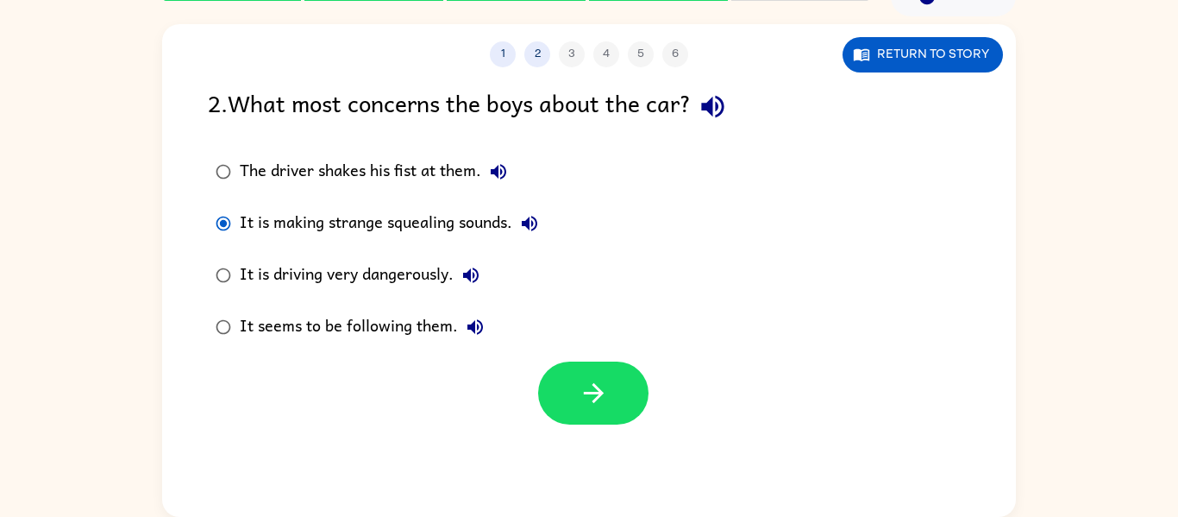
click at [362, 268] on div "It is driving very dangerously." at bounding box center [364, 275] width 248 height 35
click at [606, 433] on div "1 2 3 4 5 6 Return to story 2 . What most concerns the boys about the car? The …" at bounding box center [589, 270] width 854 height 493
click at [599, 409] on button "button" at bounding box center [593, 392] width 110 height 63
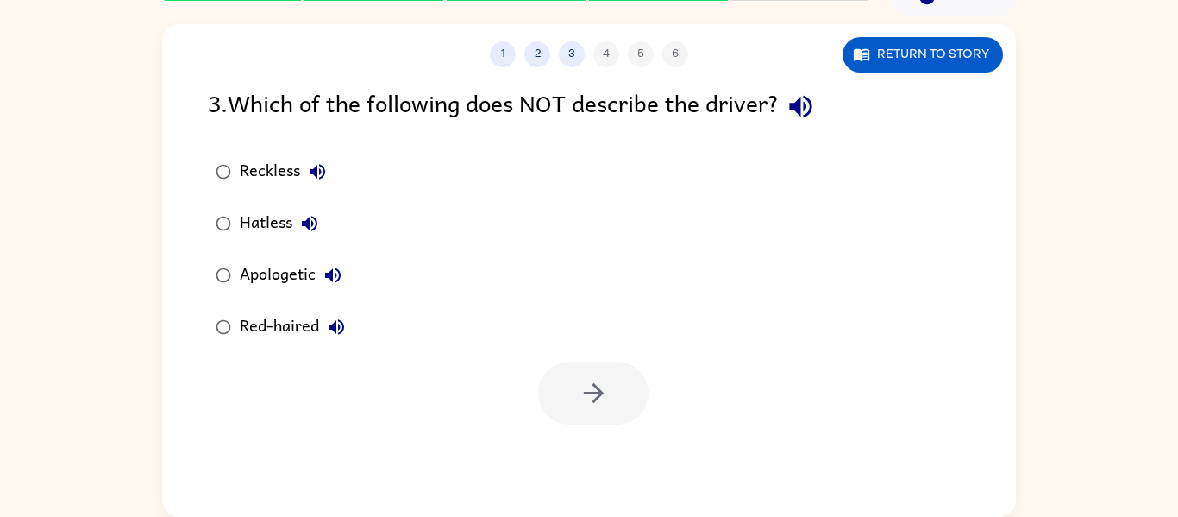
click at [248, 235] on div "Hatless" at bounding box center [283, 223] width 87 height 35
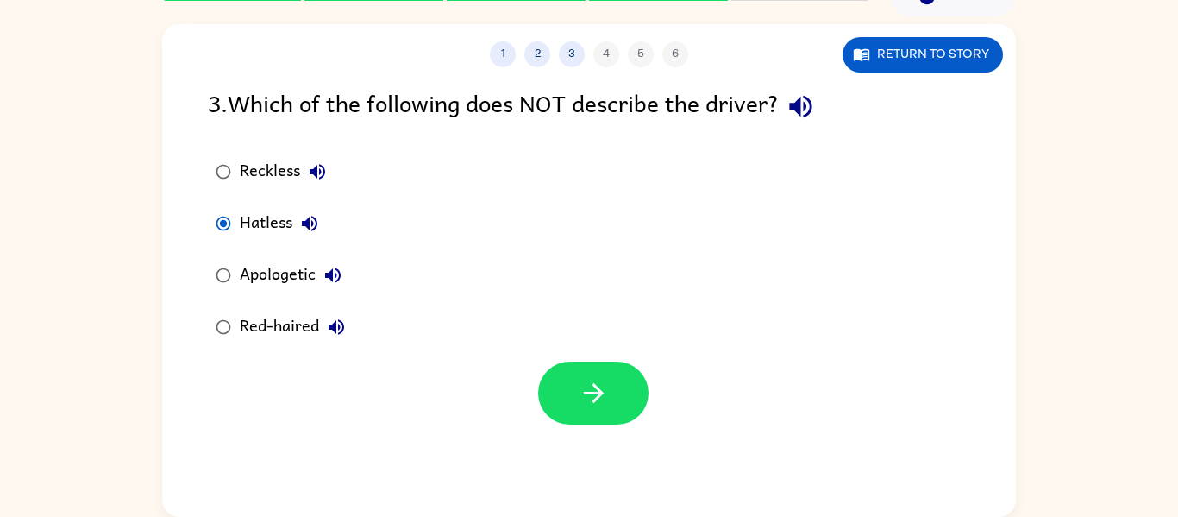
click at [305, 277] on div "Apologetic" at bounding box center [295, 275] width 110 height 35
click at [599, 369] on button "button" at bounding box center [593, 392] width 110 height 63
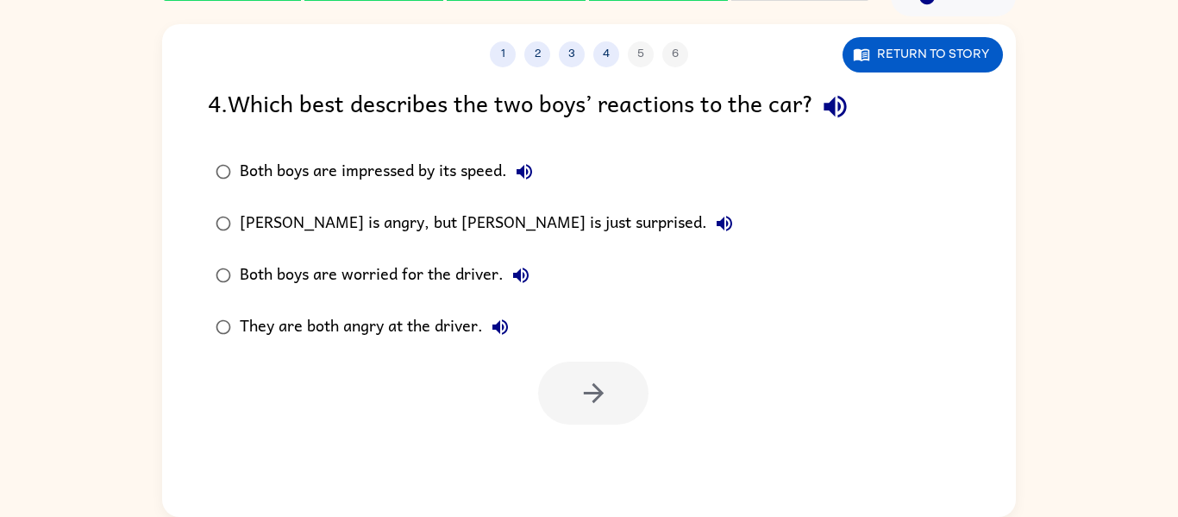
click at [381, 324] on div "They are both angry at the driver." at bounding box center [379, 327] width 278 height 35
click at [582, 379] on icon "button" at bounding box center [594, 393] width 30 height 30
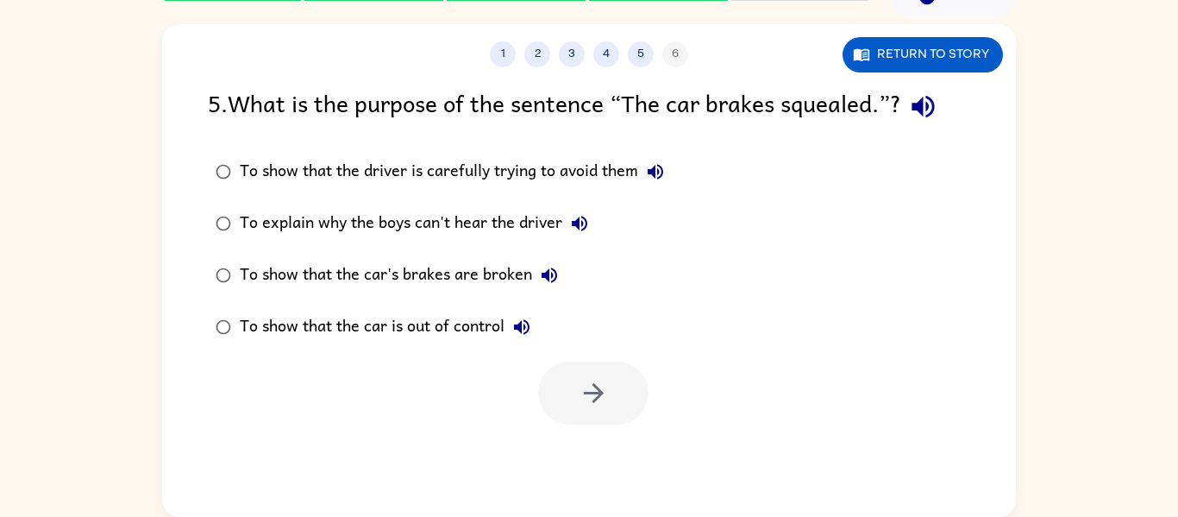
click at [251, 273] on div "To show that the car's brakes are broken" at bounding box center [403, 275] width 327 height 35
click at [567, 392] on button "button" at bounding box center [593, 392] width 110 height 63
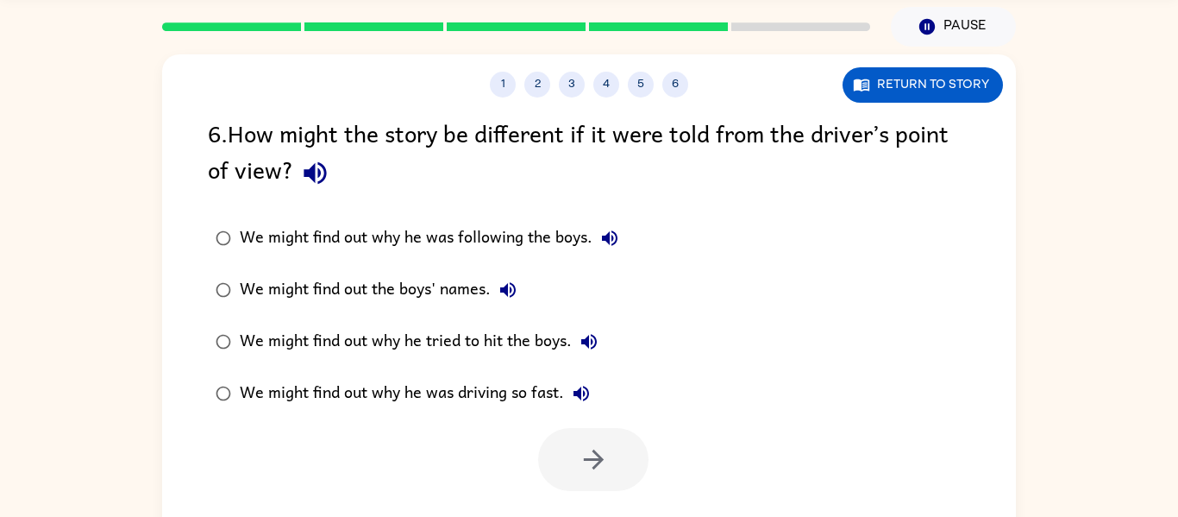
scroll to position [61, 0]
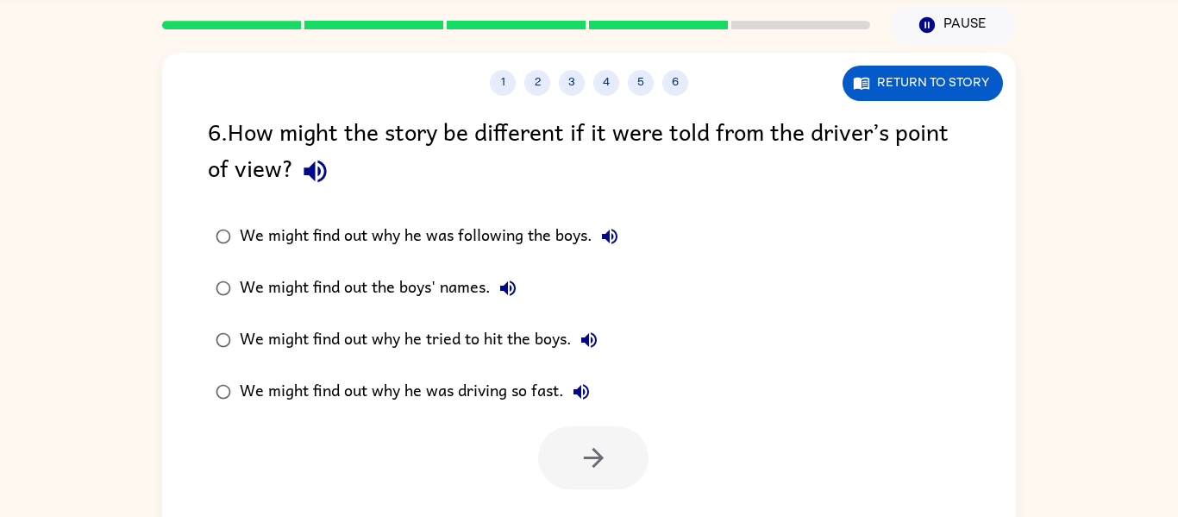
click at [249, 362] on label "We might find out why he tried to hit the boys." at bounding box center [416, 340] width 437 height 52
click at [575, 451] on button "button" at bounding box center [593, 457] width 110 height 63
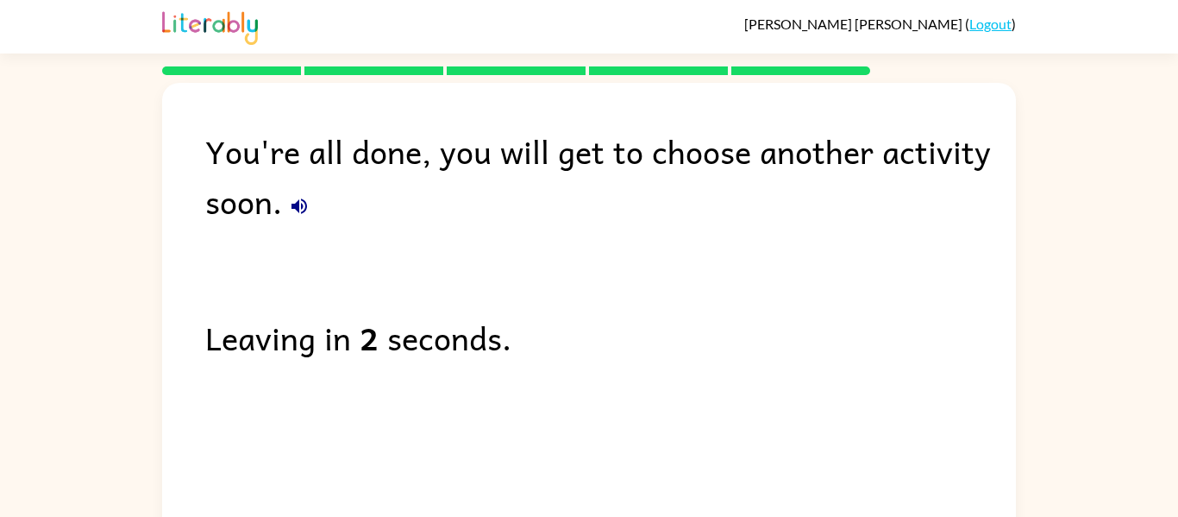
scroll to position [59, 0]
